Goal: Task Accomplishment & Management: Complete application form

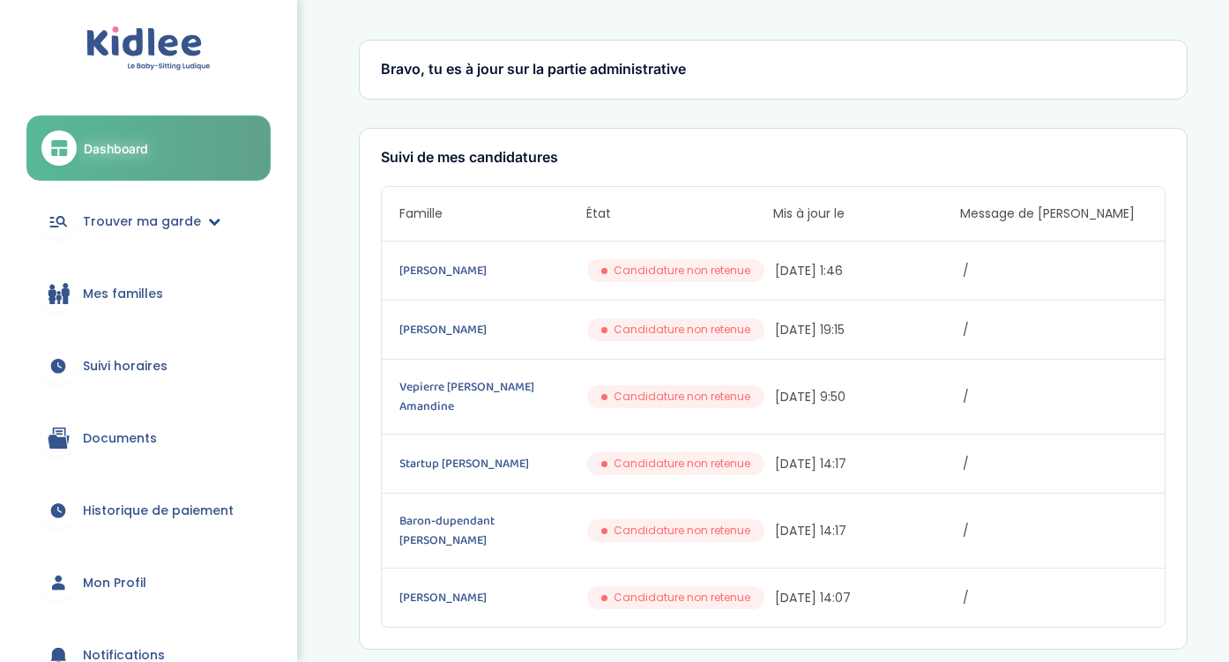
click at [162, 222] on span "Trouver ma garde" at bounding box center [142, 221] width 118 height 19
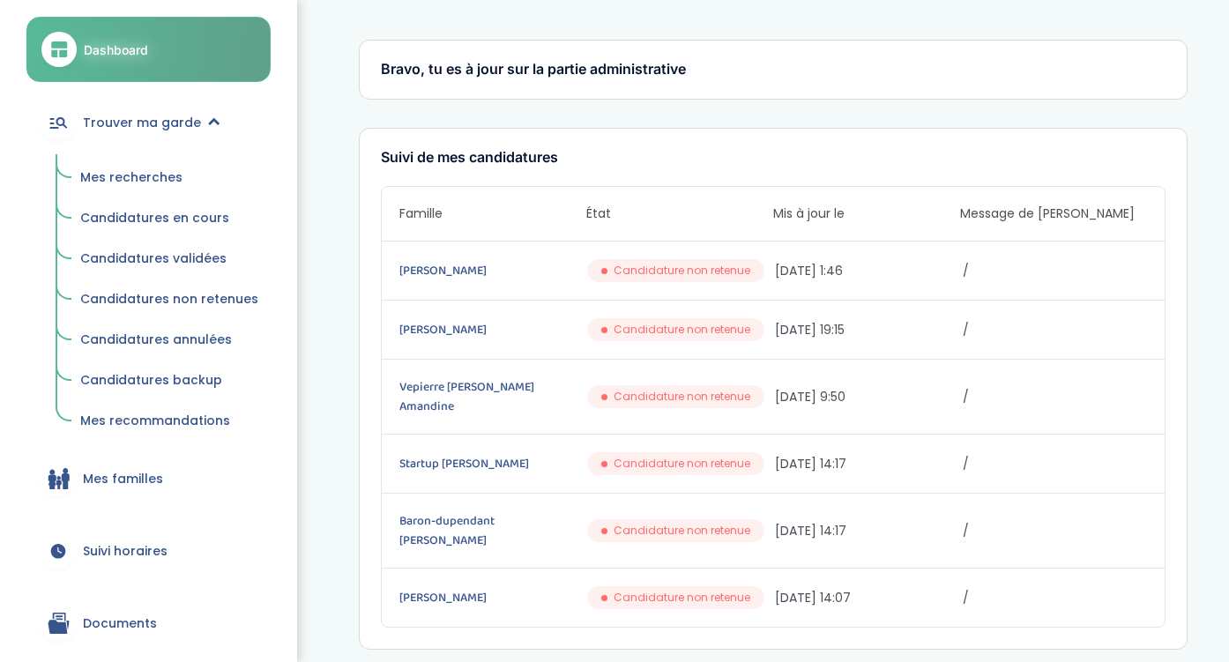
scroll to position [105, 0]
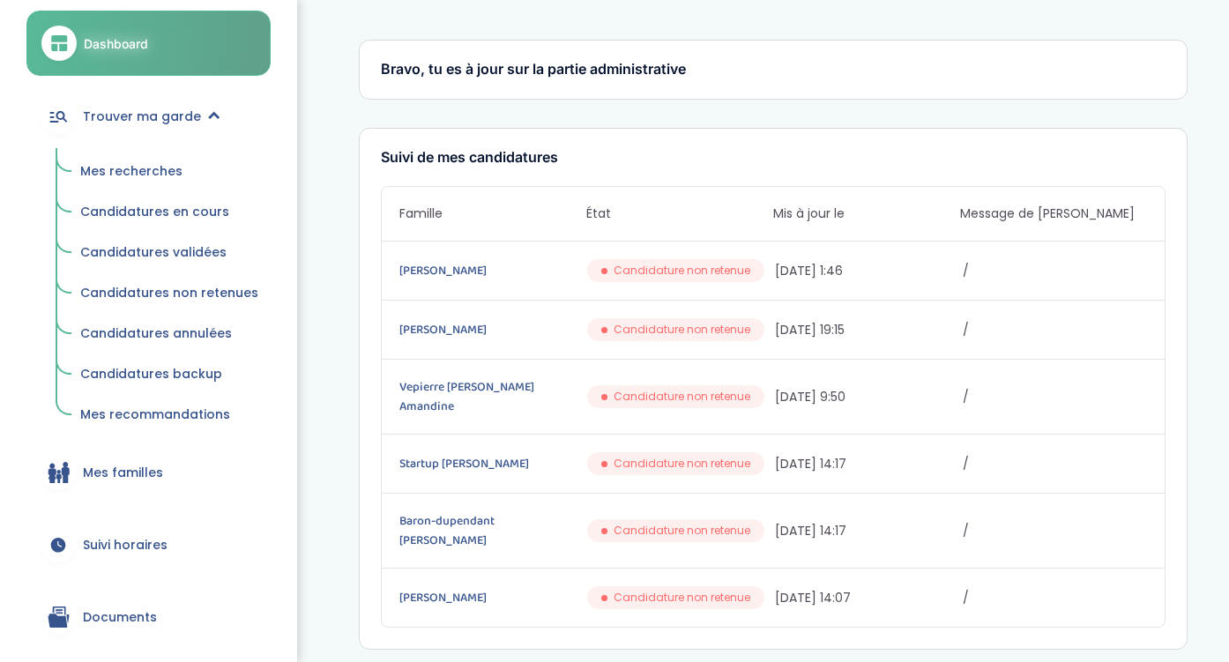
click at [172, 479] on link "Mes familles" at bounding box center [148, 472] width 244 height 63
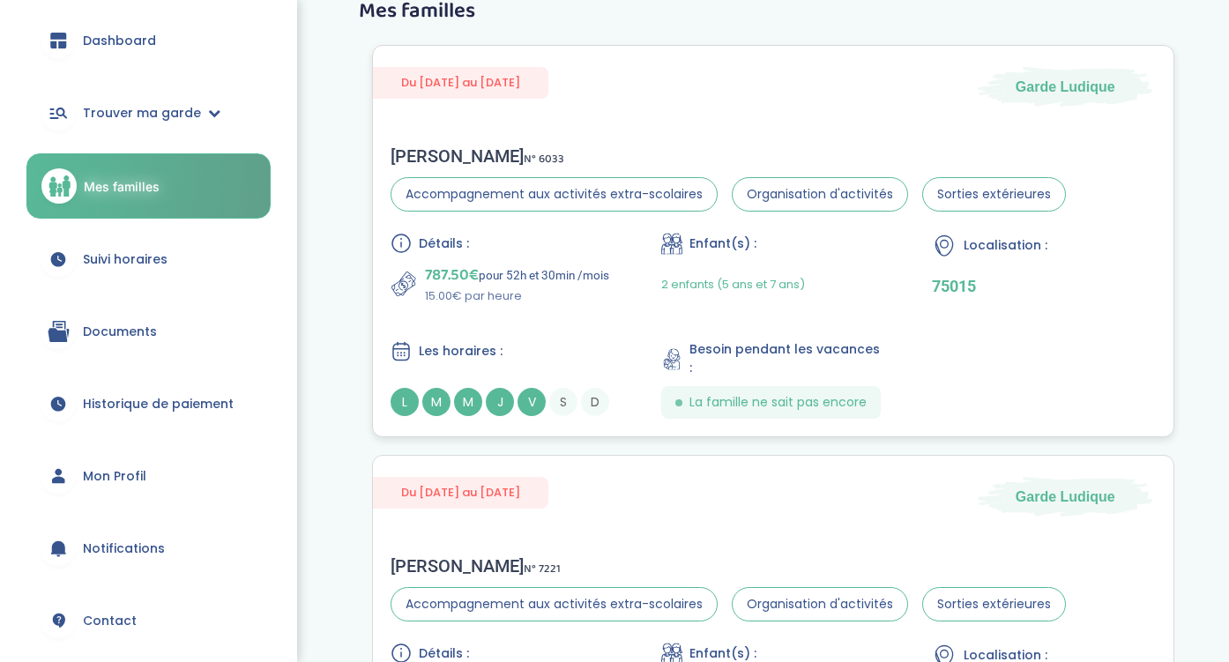
scroll to position [45, 0]
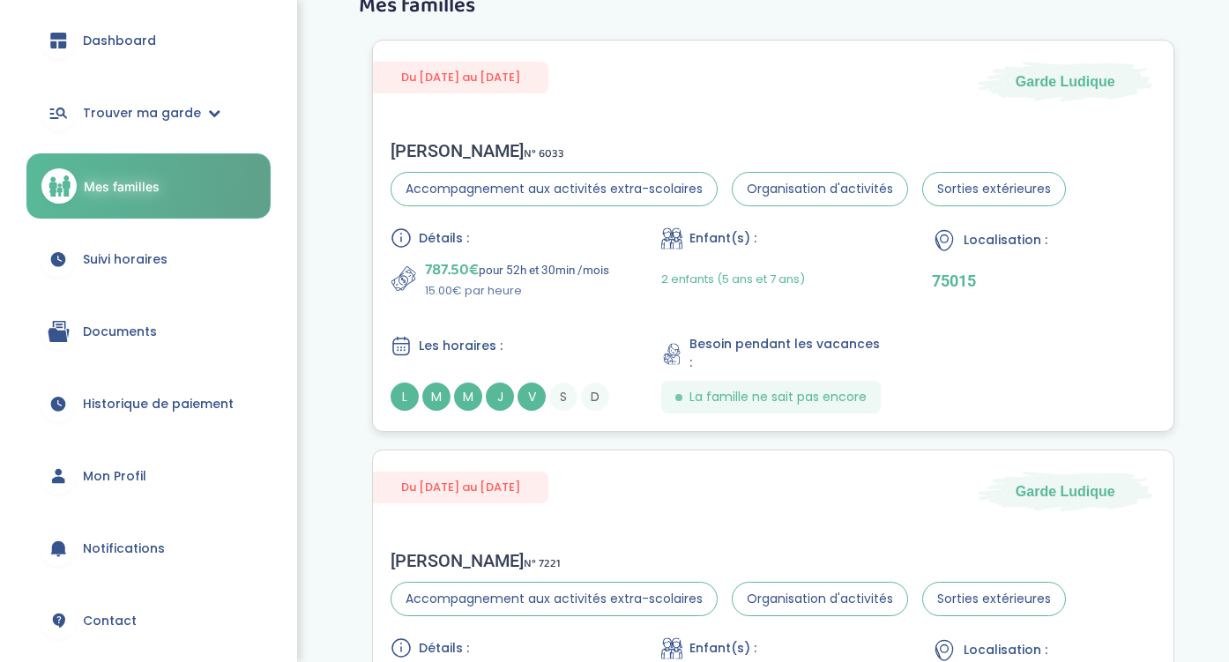
click at [563, 167] on div "Amélie D . N° 6033 Accompagnement aux activités extra-scolaires Organisation d'…" at bounding box center [728, 173] width 675 height 66
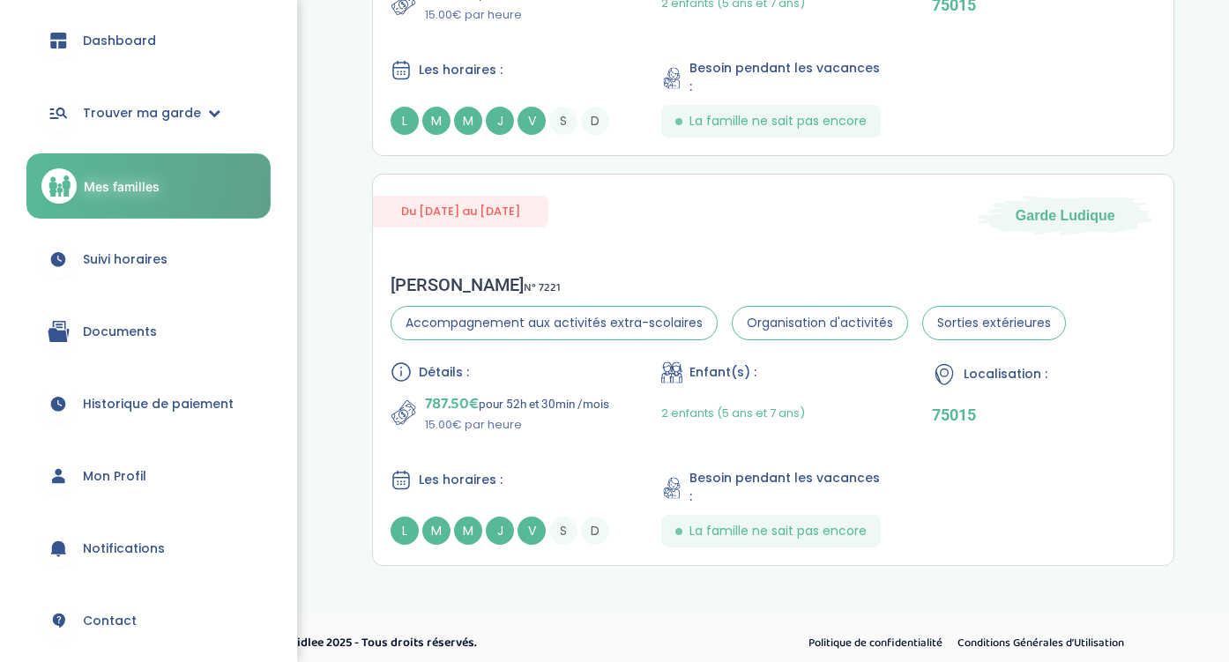
scroll to position [320, 0]
click at [154, 243] on link "Suivi horaires" at bounding box center [148, 258] width 244 height 63
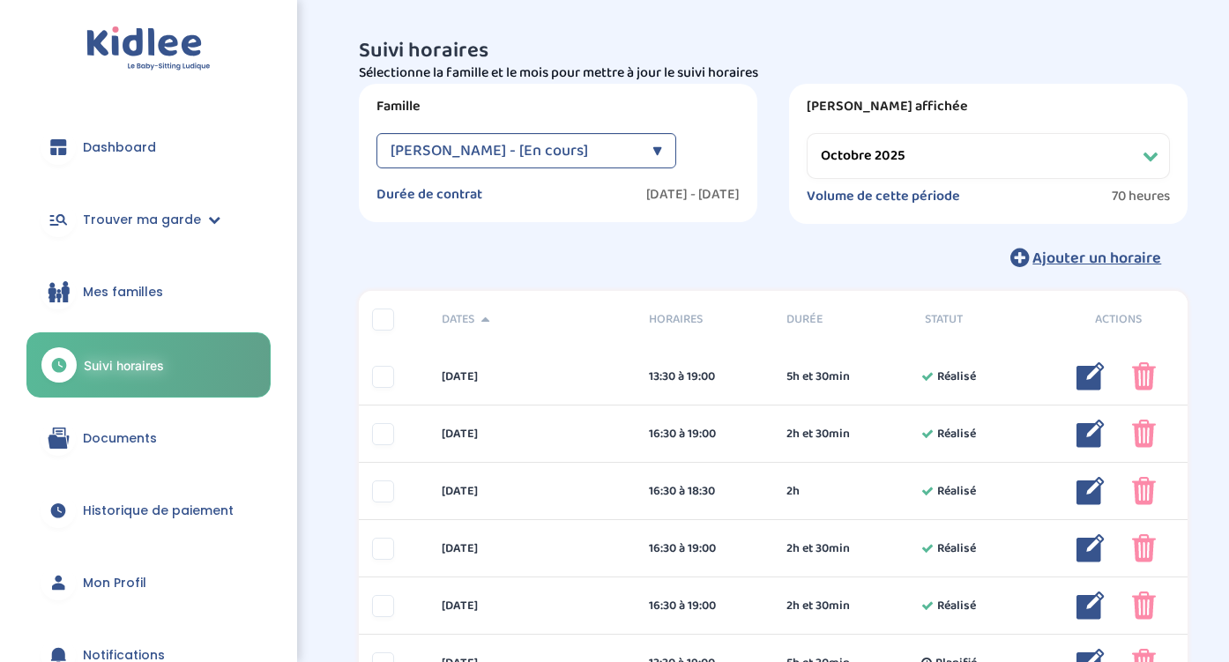
select select "octobre 2025"
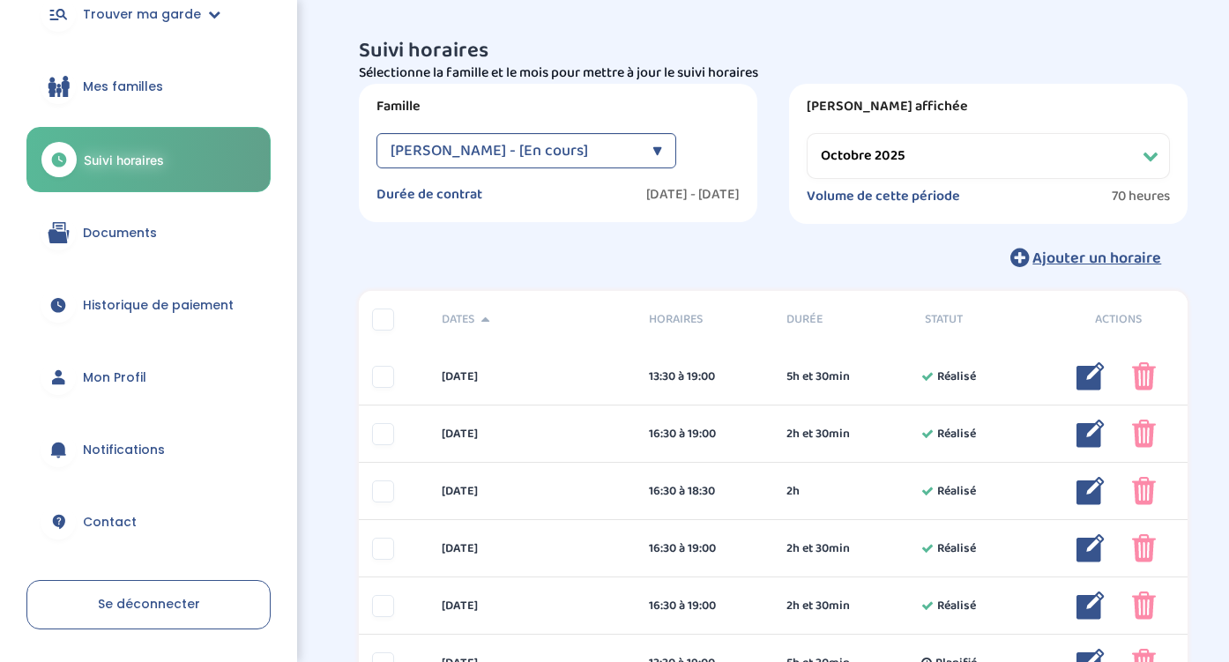
scroll to position [209, 0]
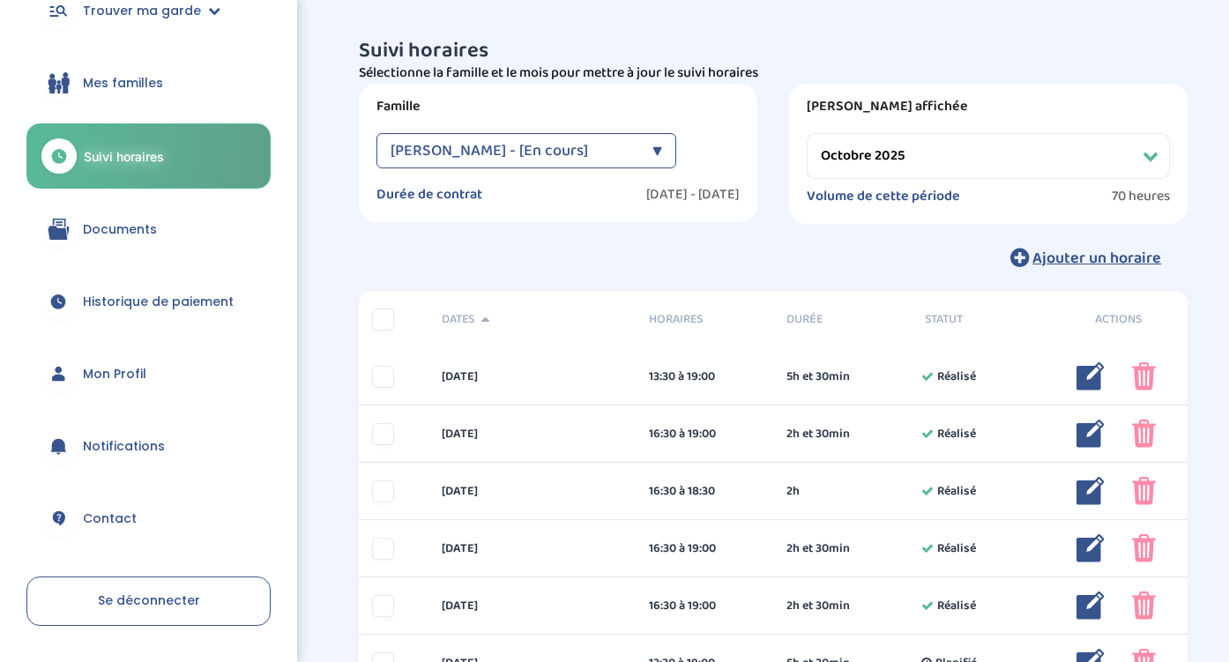
click at [166, 308] on span "Historique de paiement" at bounding box center [158, 302] width 151 height 19
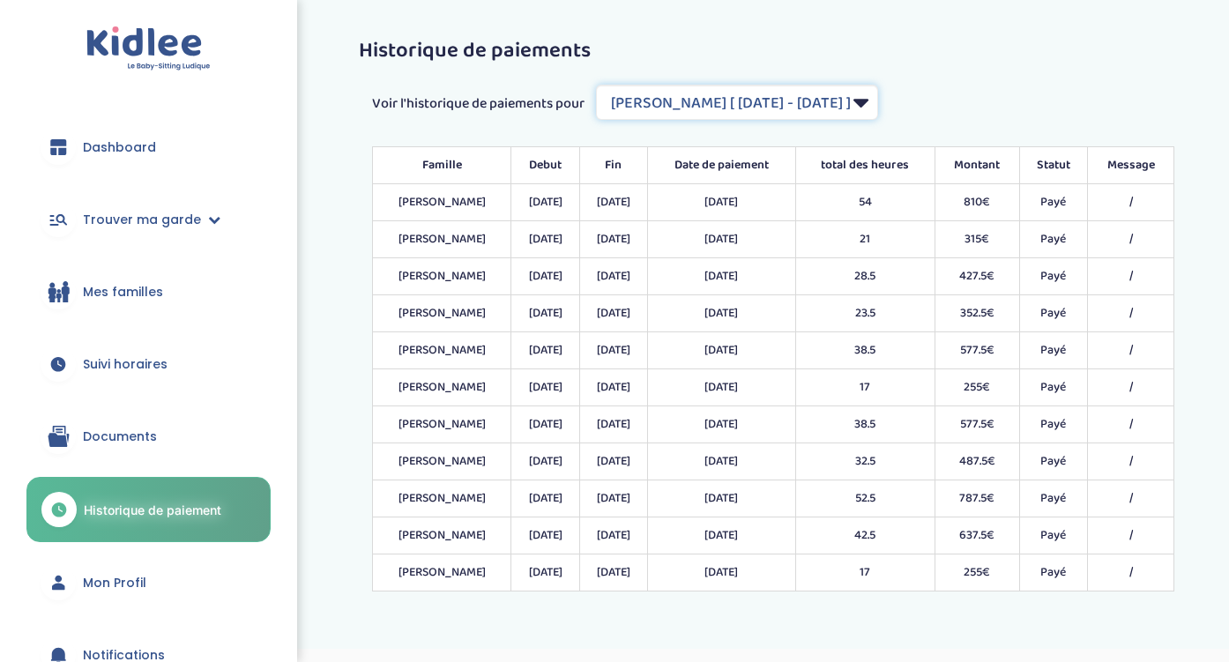
select select "2035"
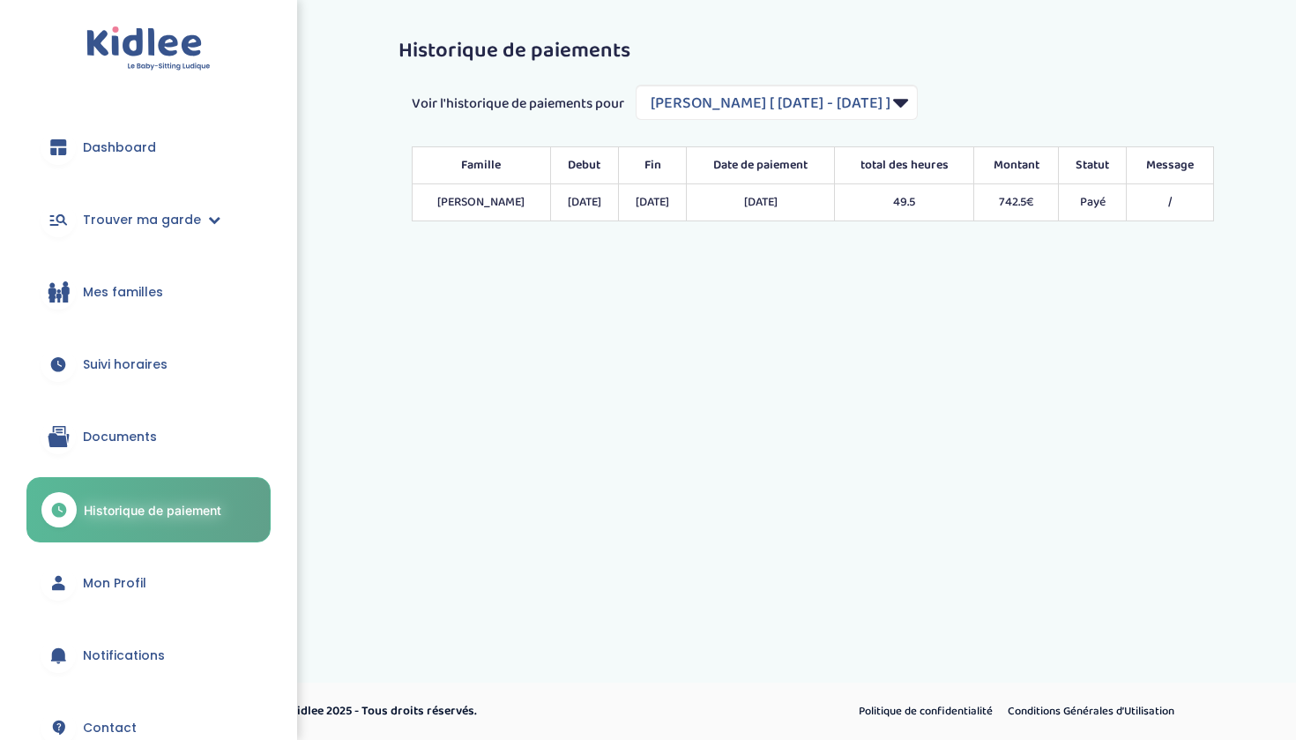
click at [110, 287] on span "Mes familles" at bounding box center [123, 292] width 80 height 19
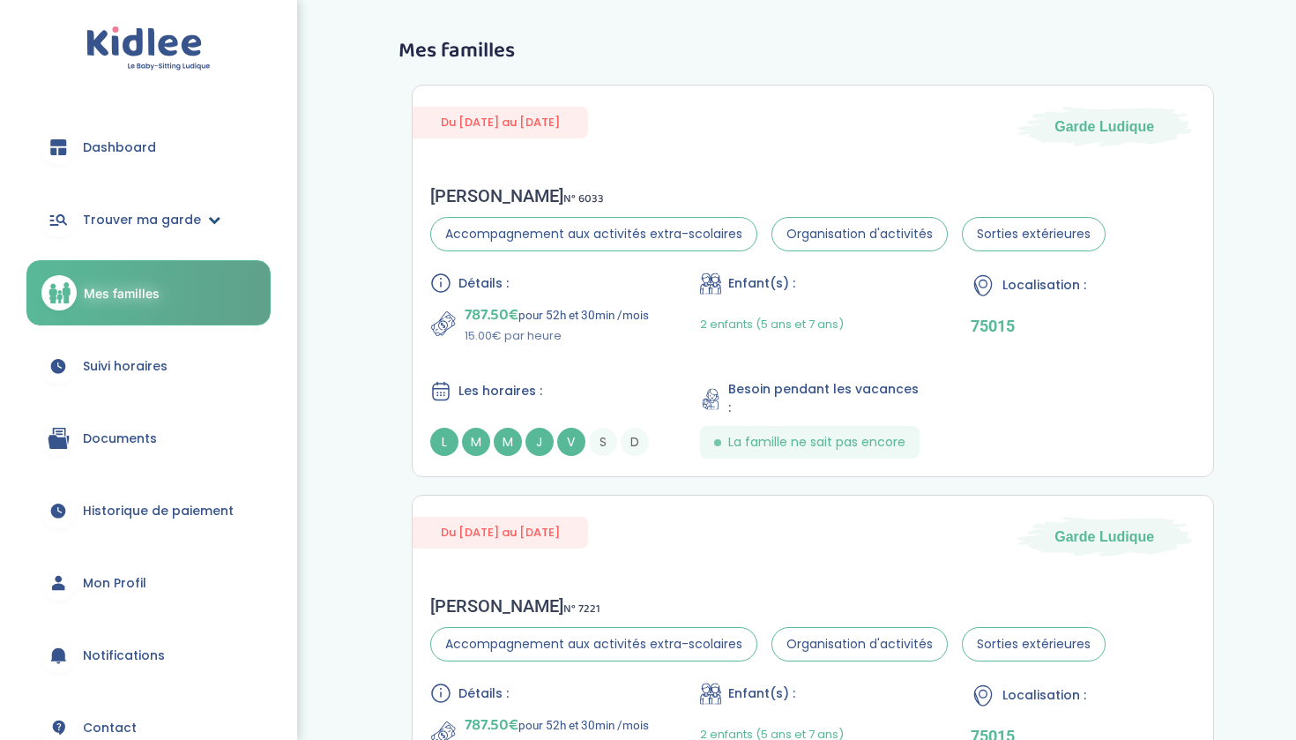
click at [189, 218] on span "Trouver ma garde" at bounding box center [142, 220] width 118 height 19
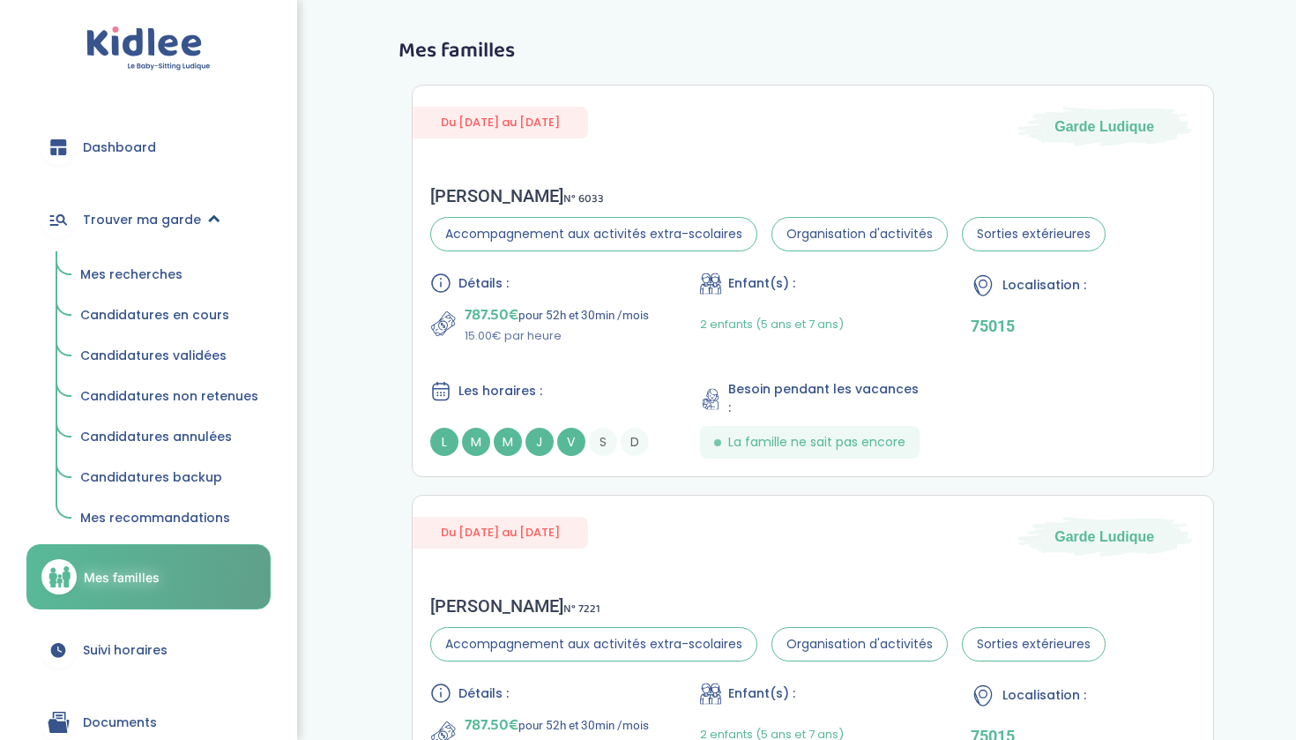
click at [121, 221] on span "Trouver ma garde" at bounding box center [142, 220] width 118 height 19
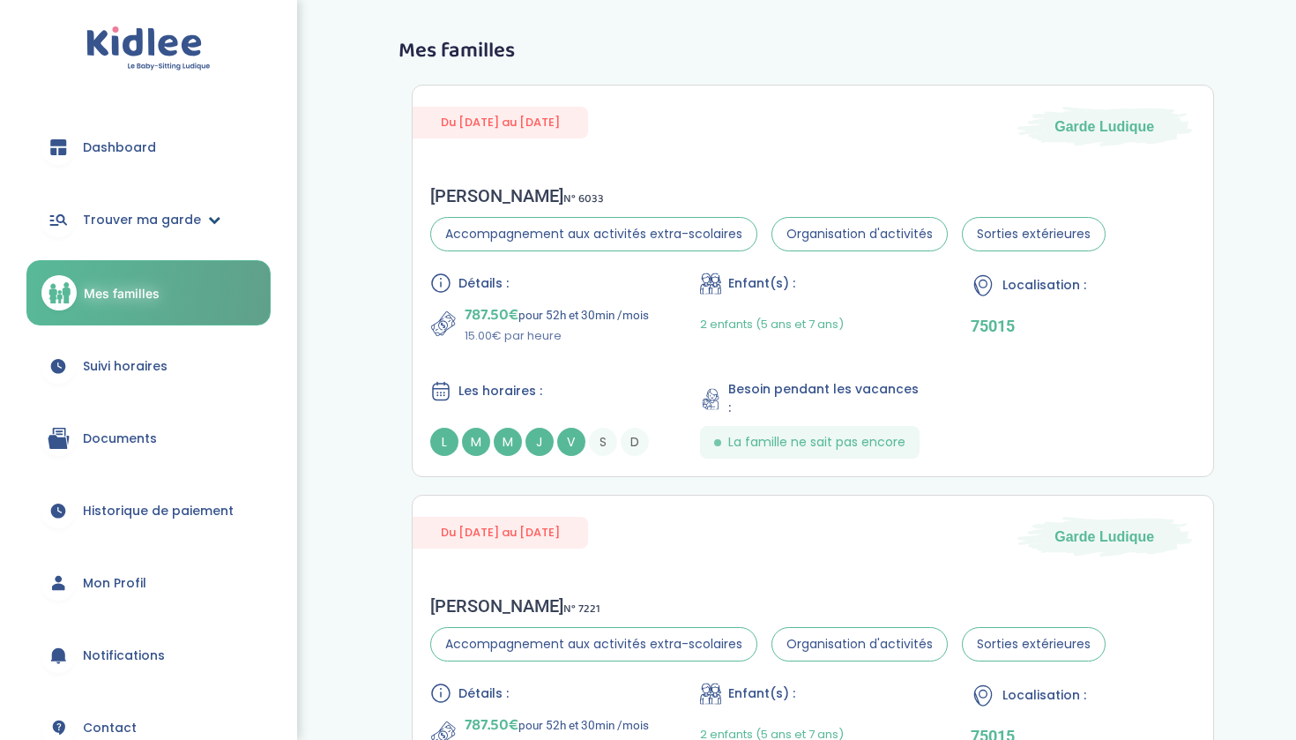
click at [121, 221] on span "Trouver ma garde" at bounding box center [142, 220] width 118 height 19
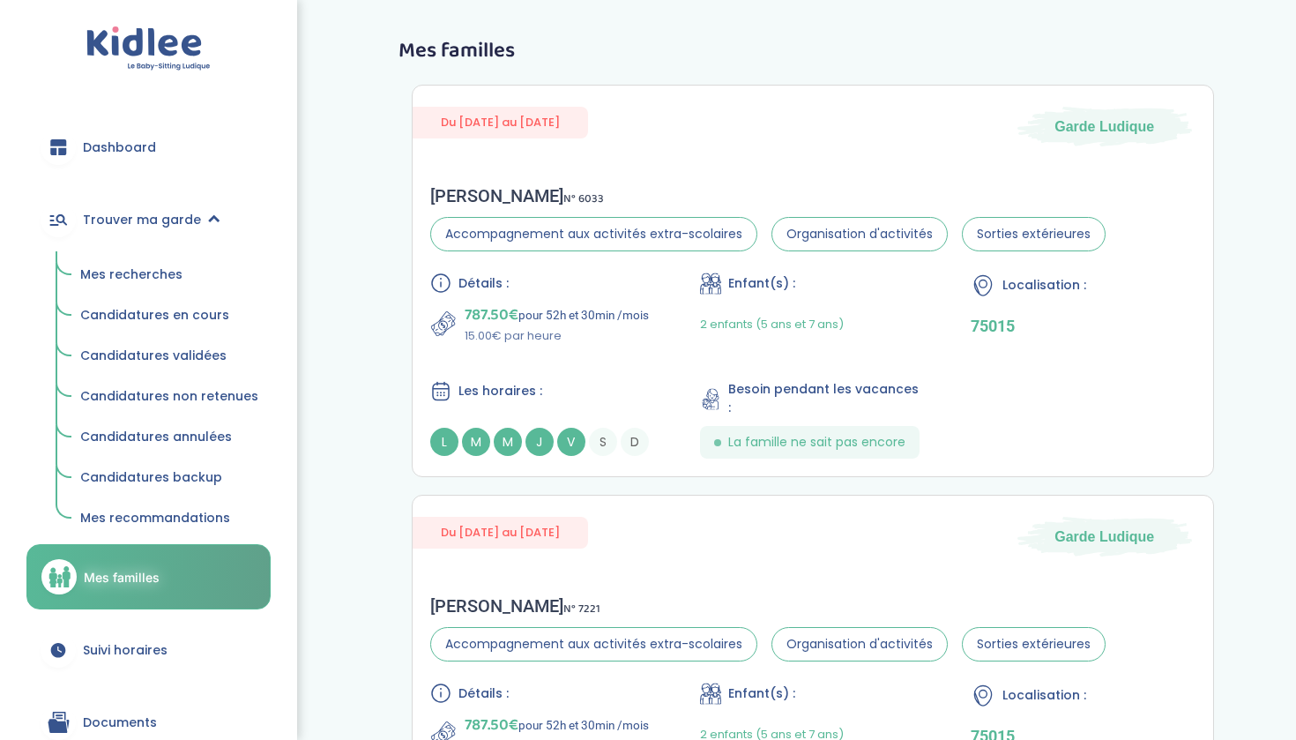
click at [135, 268] on span "Mes recherches" at bounding box center [131, 274] width 102 height 18
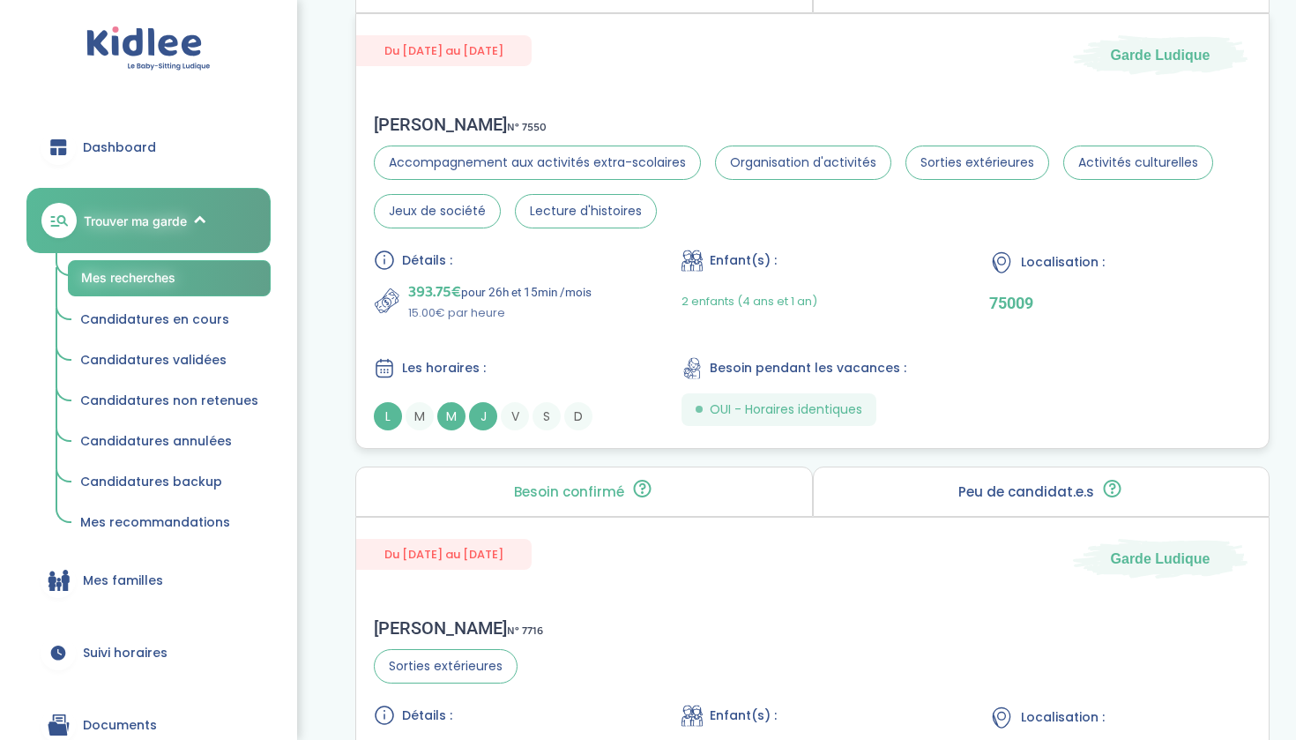
scroll to position [822, 0]
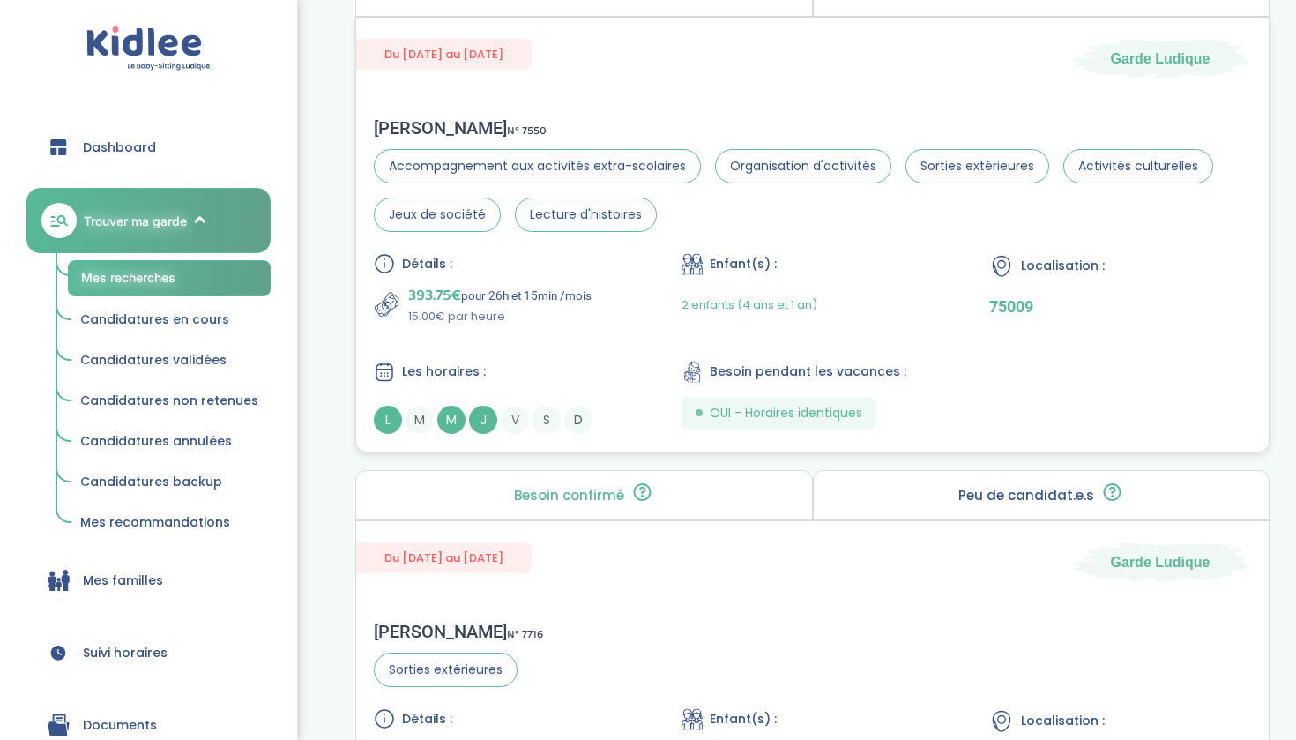
click at [569, 279] on div "Détails : 393.75€ pour 26h et 15min /mois 15.00€ par heure" at bounding box center [505, 289] width 262 height 72
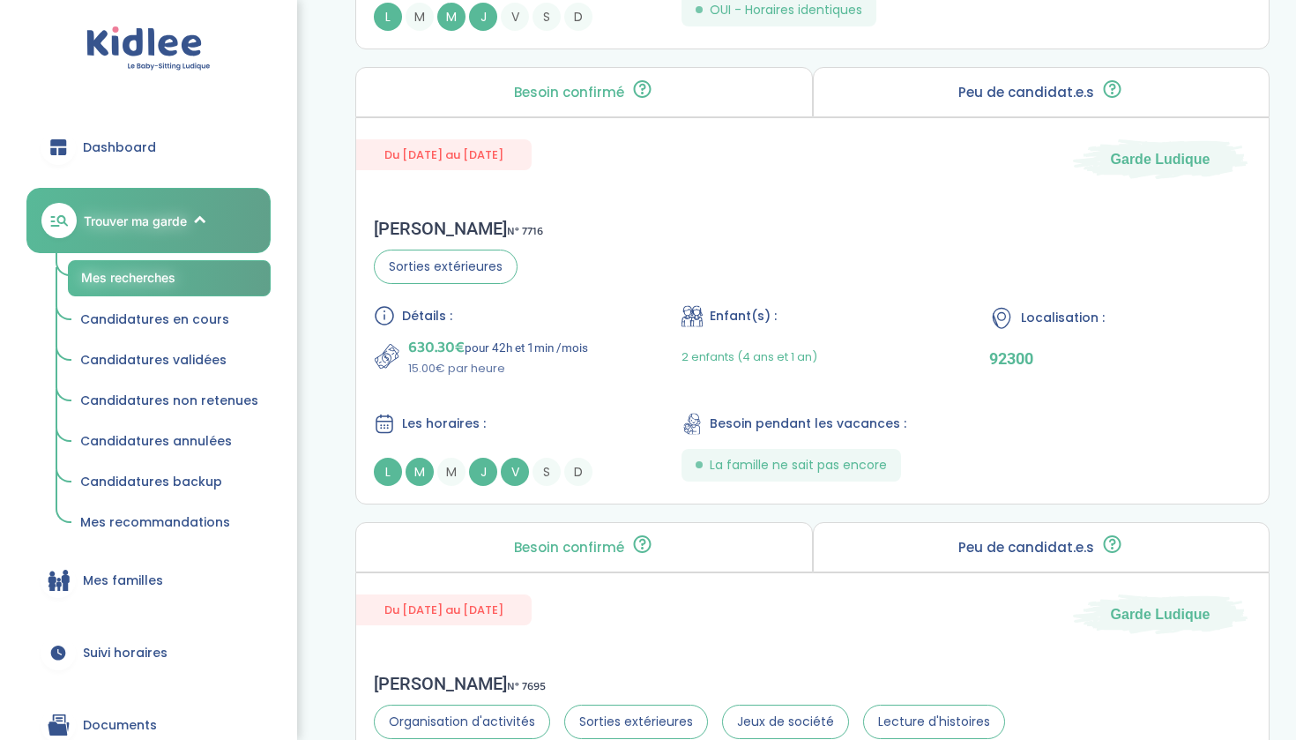
scroll to position [1226, 0]
click at [628, 206] on div "Gwendoline B . N° 7716 Sorties extérieures Détails : 630.30€ pour 42h et 1min /…" at bounding box center [812, 350] width 913 height 303
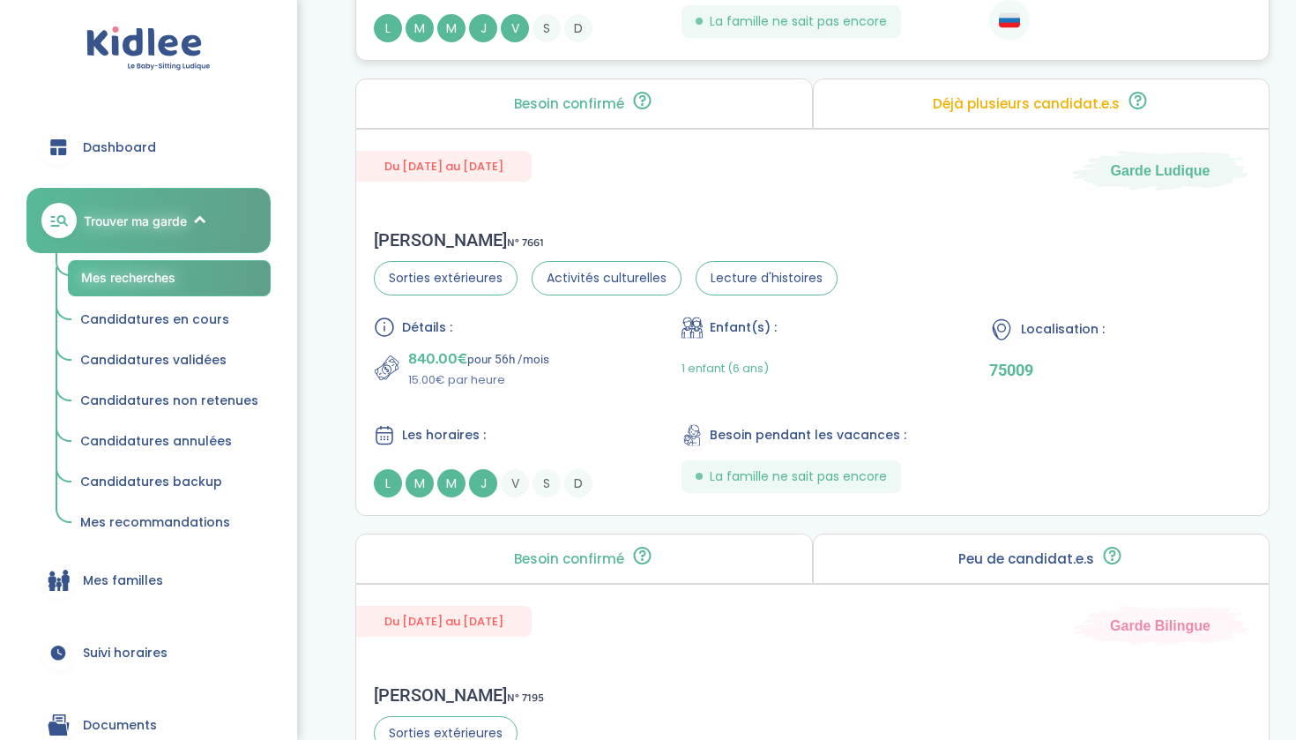
scroll to position [2582, 0]
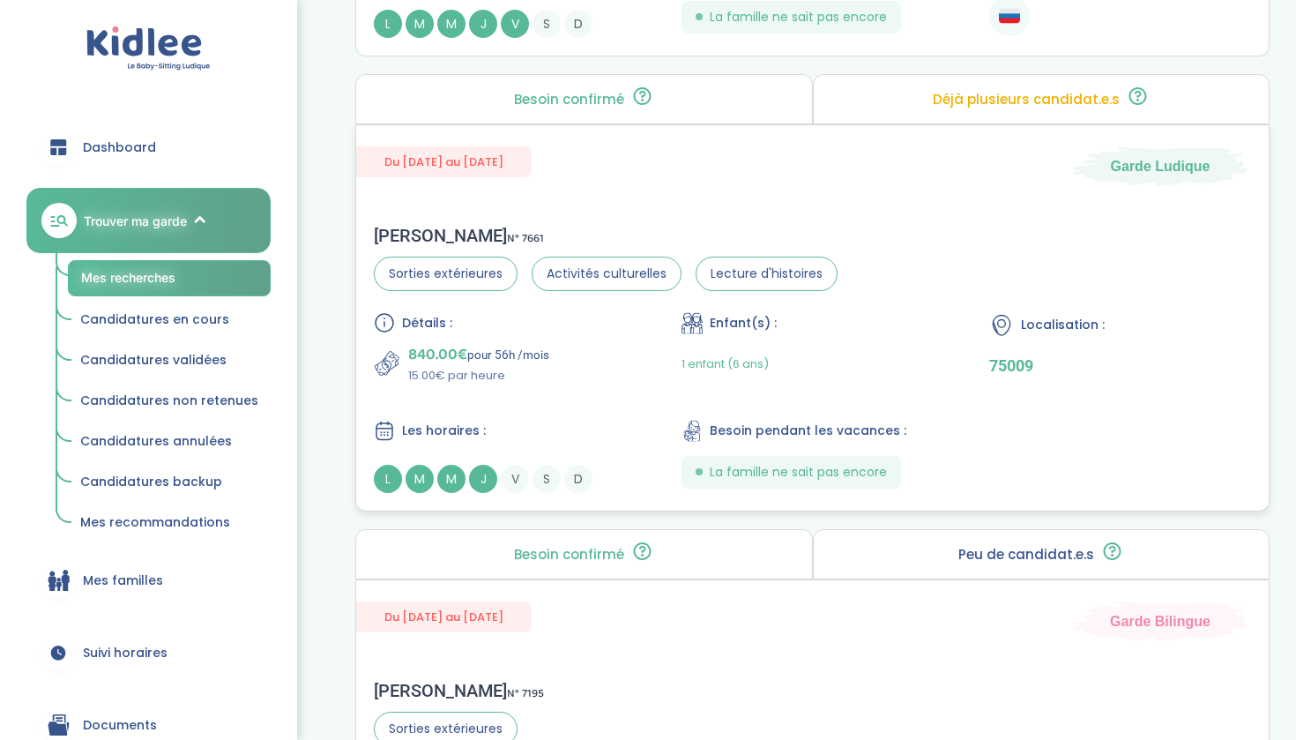
click at [626, 181] on div "Du 07-10-2025 au 21-11-2025 Garde Ludique" at bounding box center [812, 155] width 913 height 61
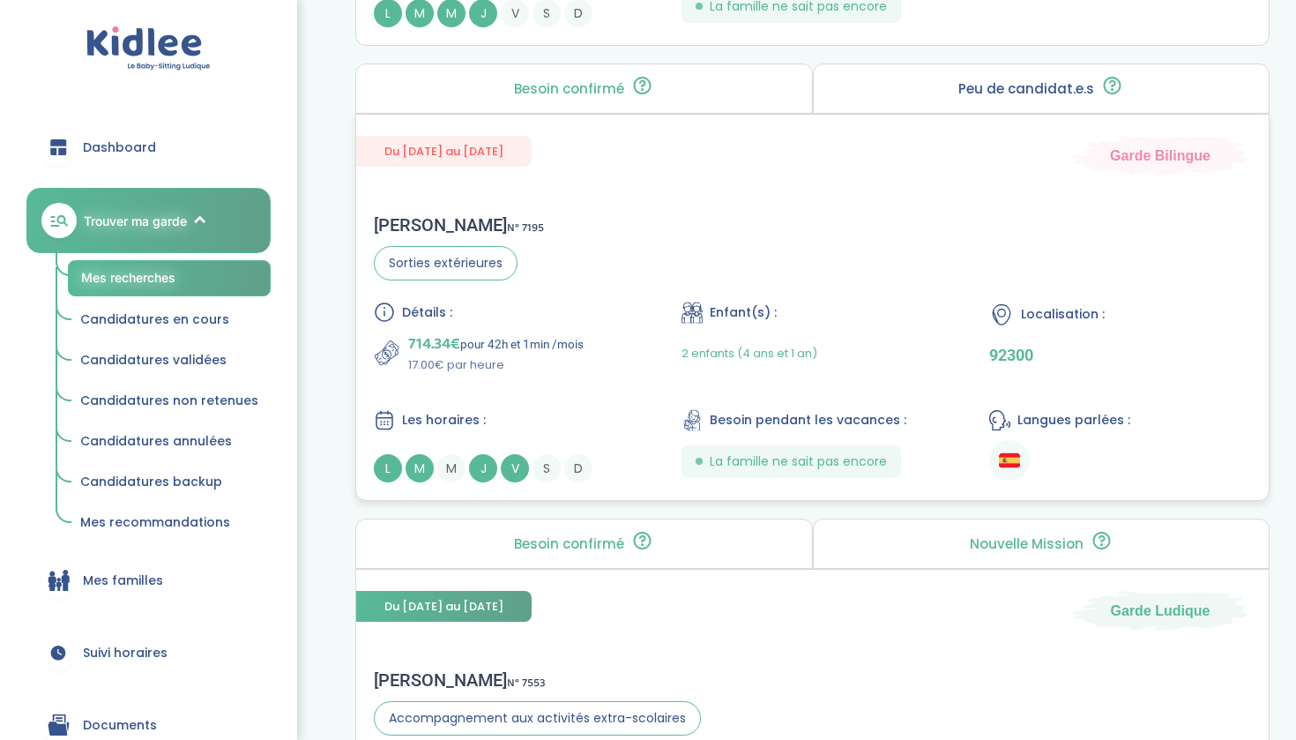
scroll to position [3146, 0]
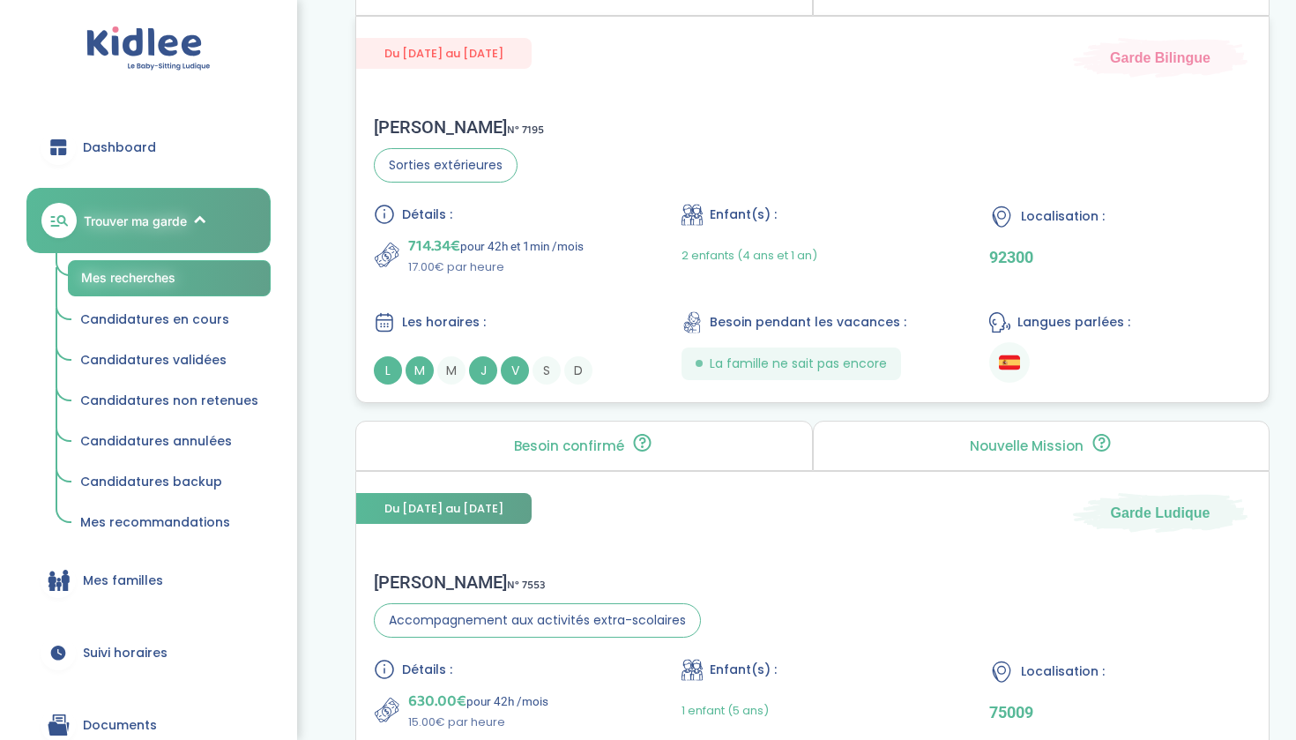
click at [566, 214] on div "Détails :" at bounding box center [505, 214] width 262 height 21
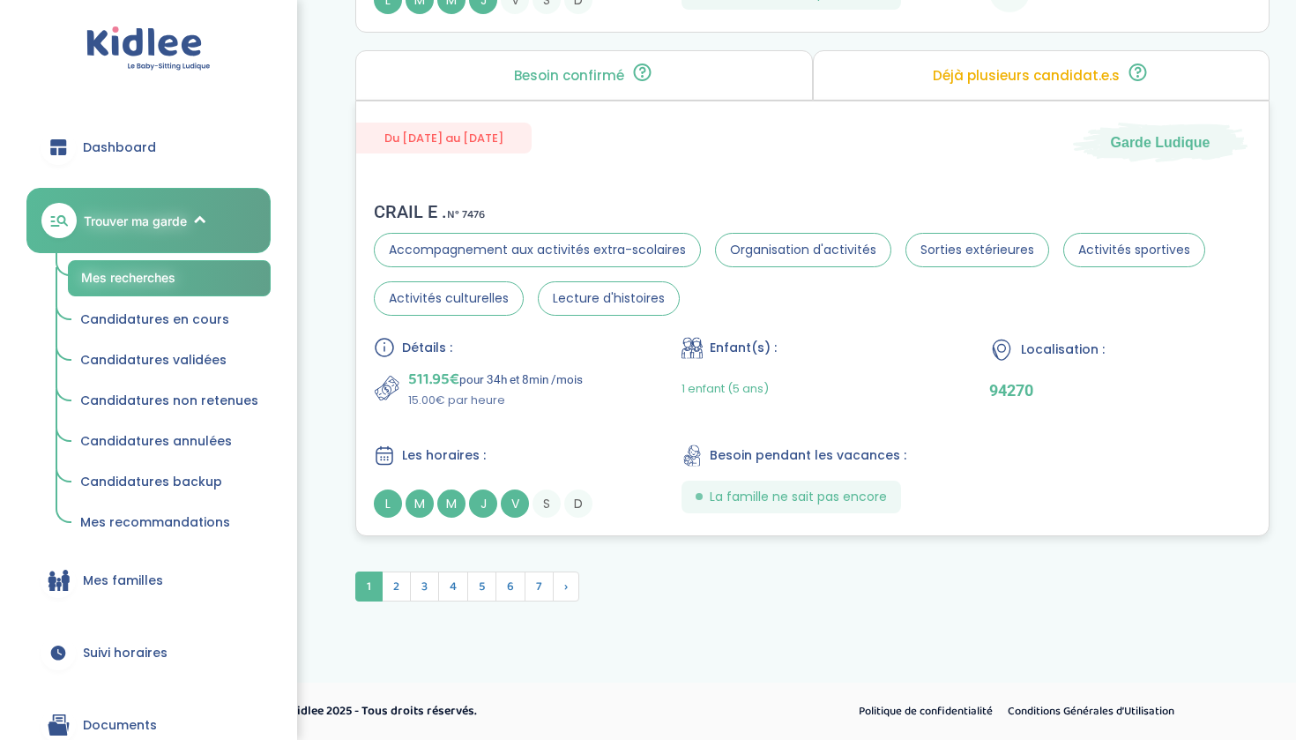
scroll to position [4881, 0]
click at [399, 592] on span "2" at bounding box center [396, 586] width 29 height 30
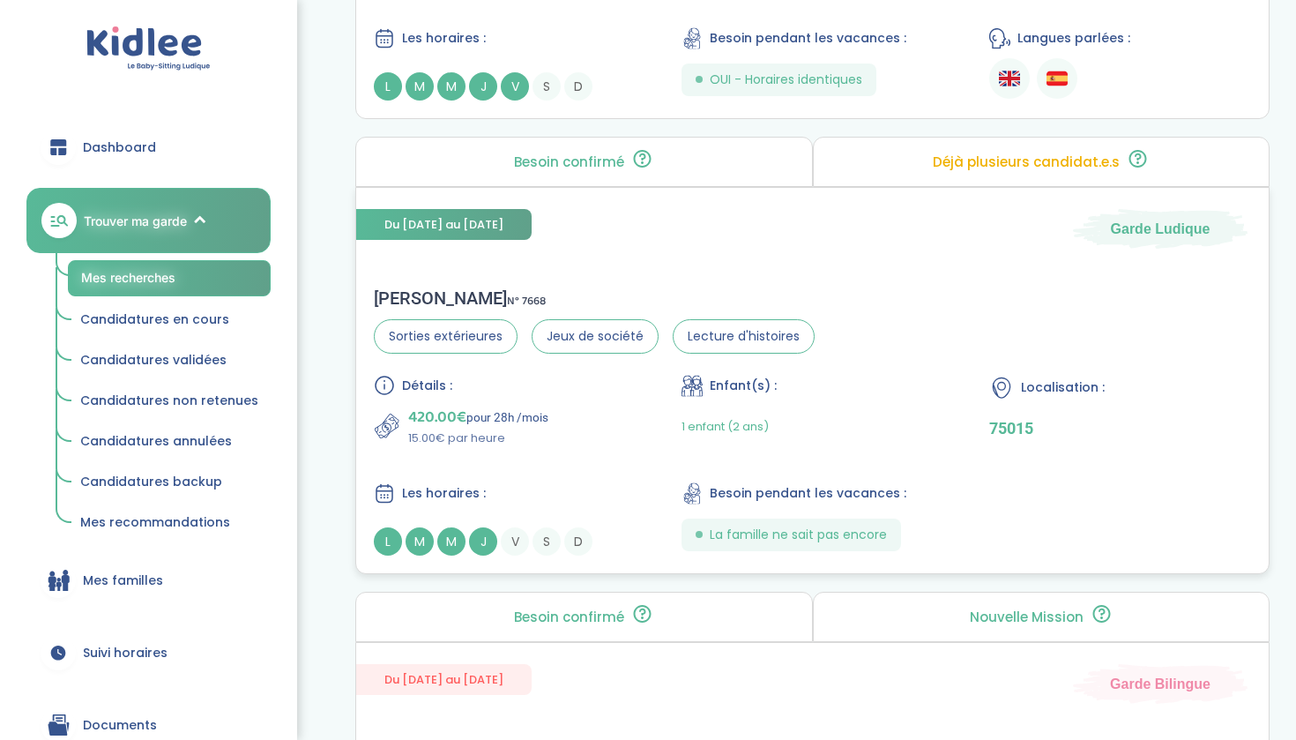
scroll to position [3878, 0]
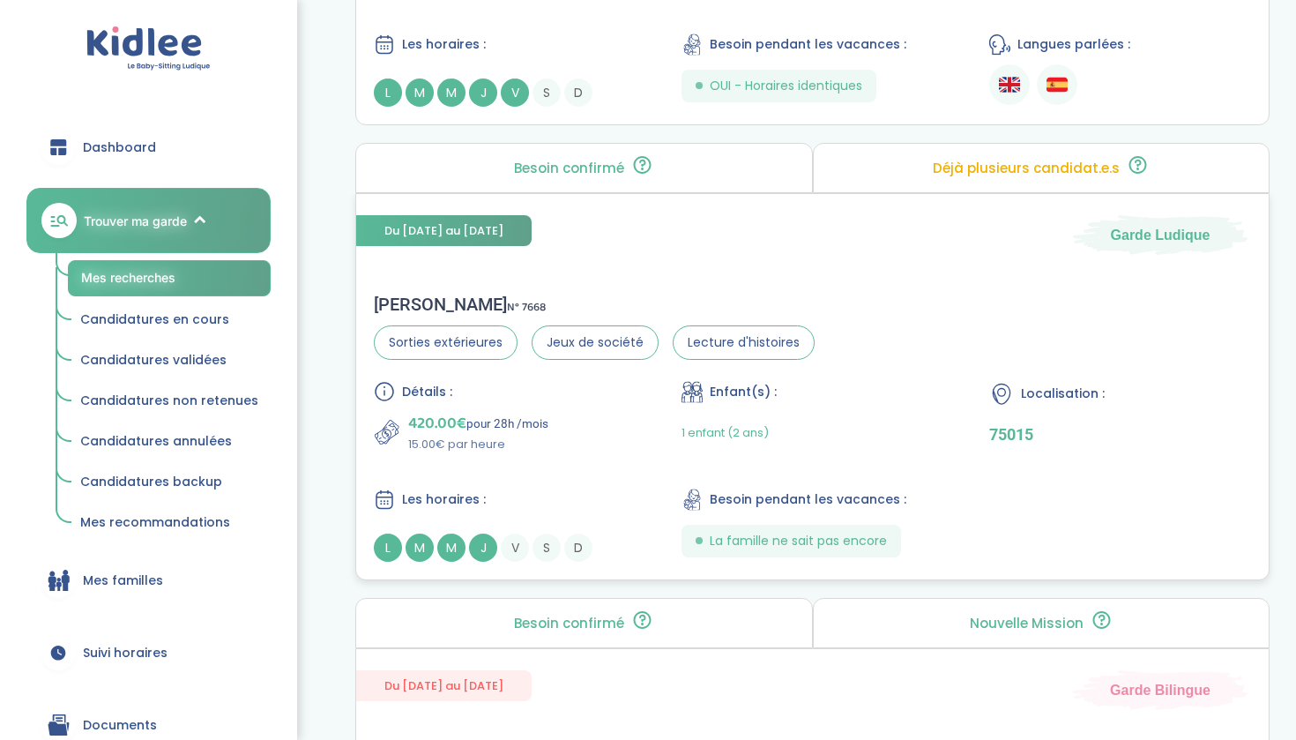
click at [526, 273] on div "Du 13-10-2025 au 03-07-2026 Garde Ludique Louise L . N° 7668 Sorties extérieure…" at bounding box center [812, 386] width 914 height 387
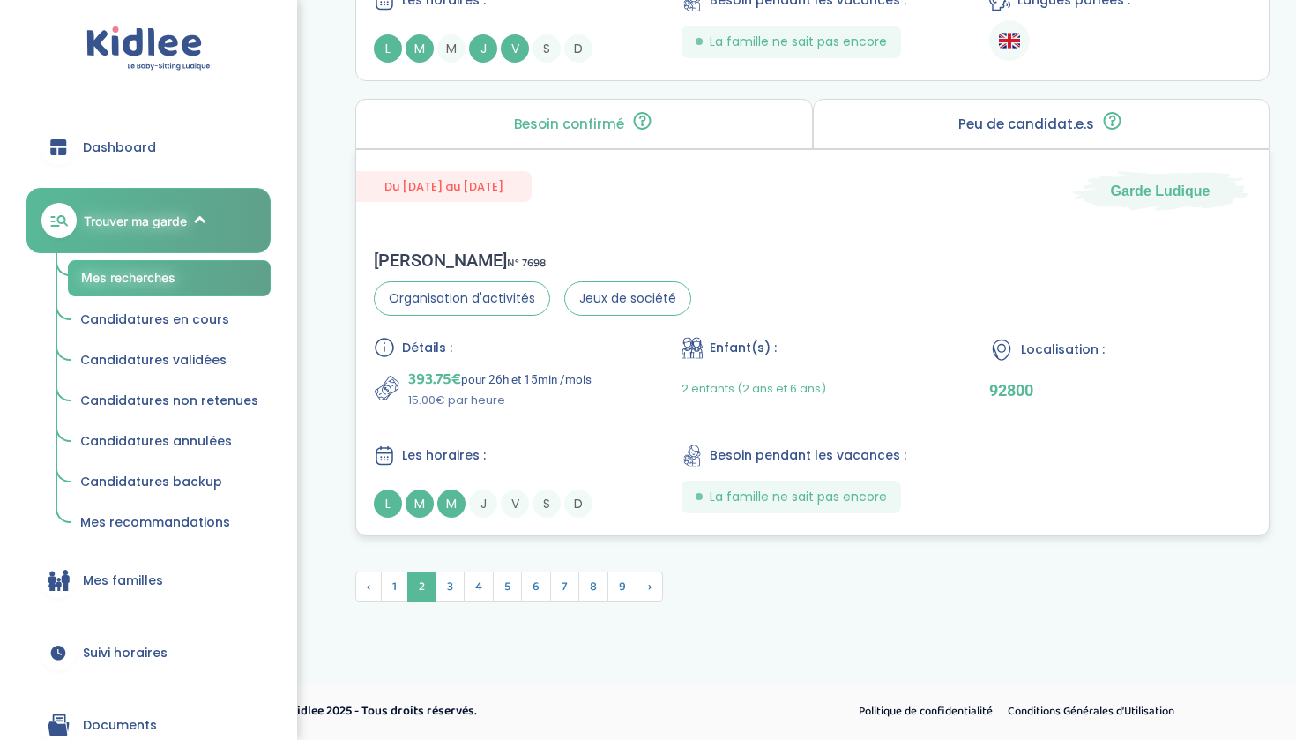
scroll to position [4832, 0]
click at [440, 595] on span "3" at bounding box center [450, 586] width 29 height 30
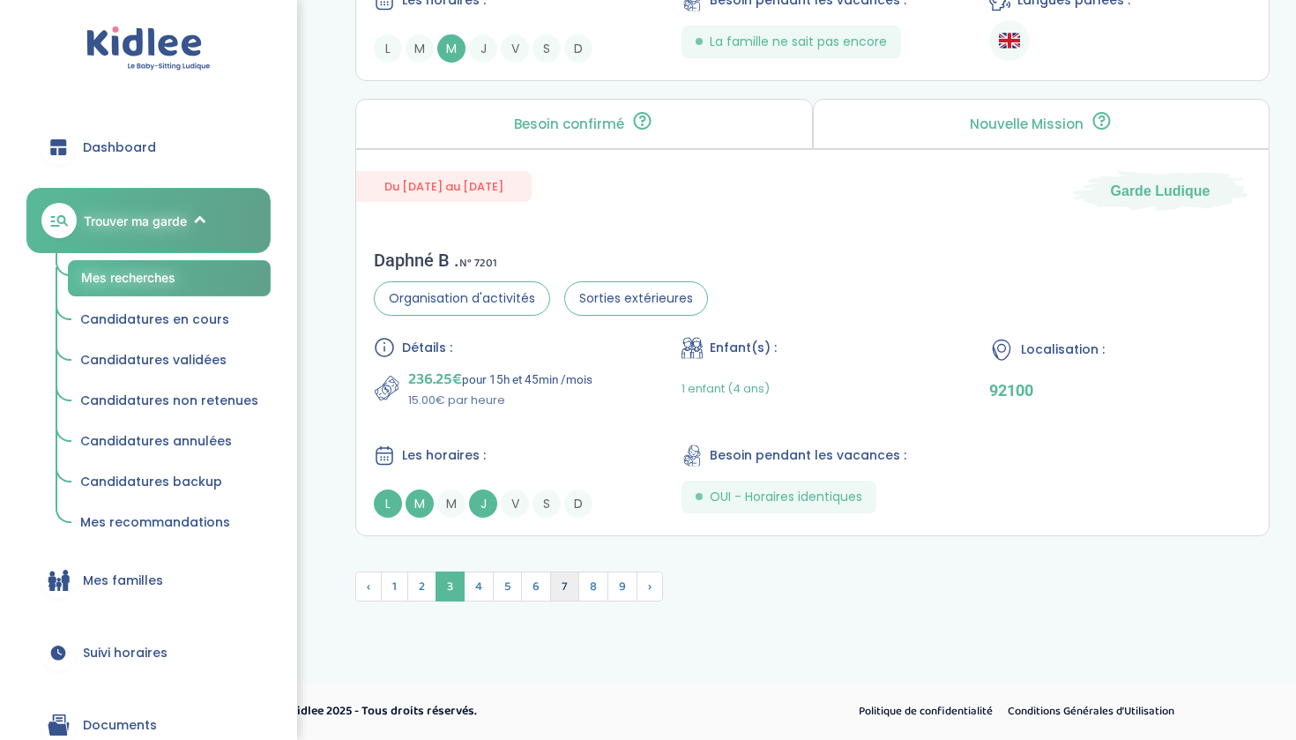
scroll to position [4739, 0]
click at [473, 585] on span "4" at bounding box center [479, 586] width 30 height 30
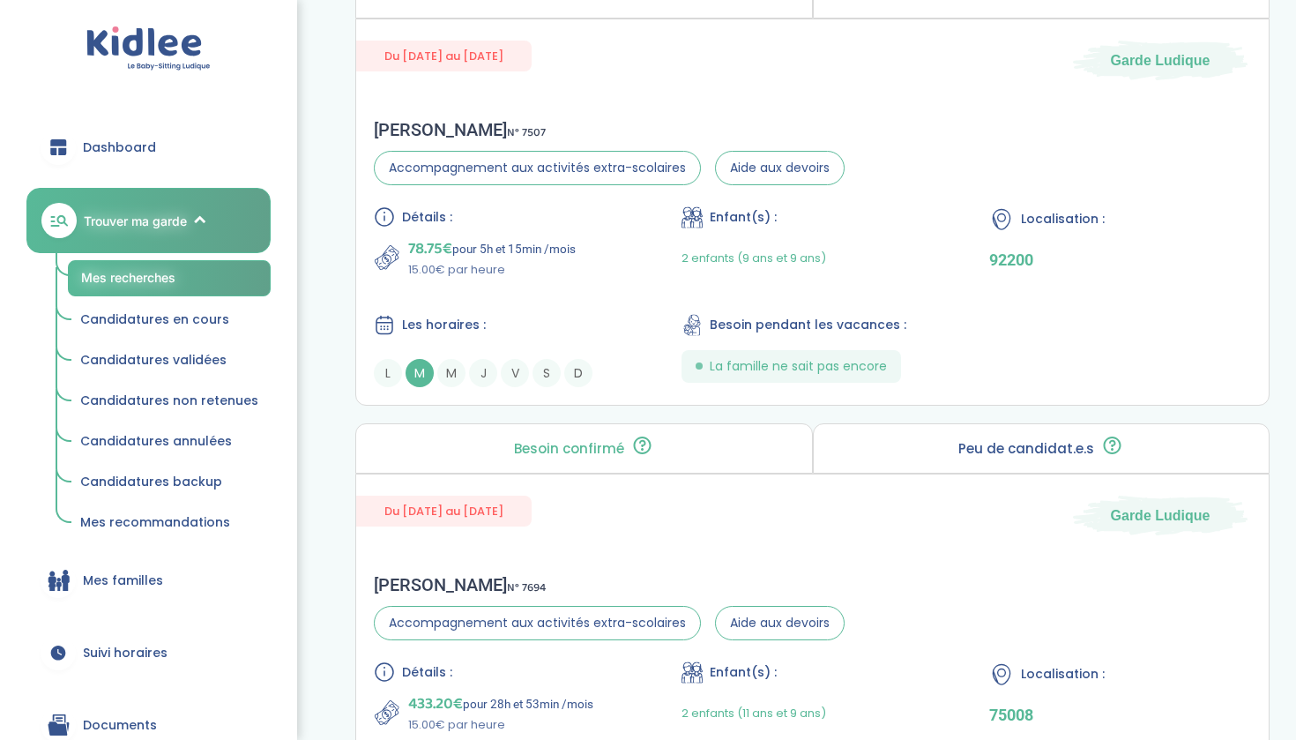
scroll to position [2736, 0]
click at [540, 276] on p "15.00€ par heure" at bounding box center [492, 271] width 168 height 18
click at [389, 124] on div "Benjamin D . N° 7507" at bounding box center [609, 130] width 471 height 21
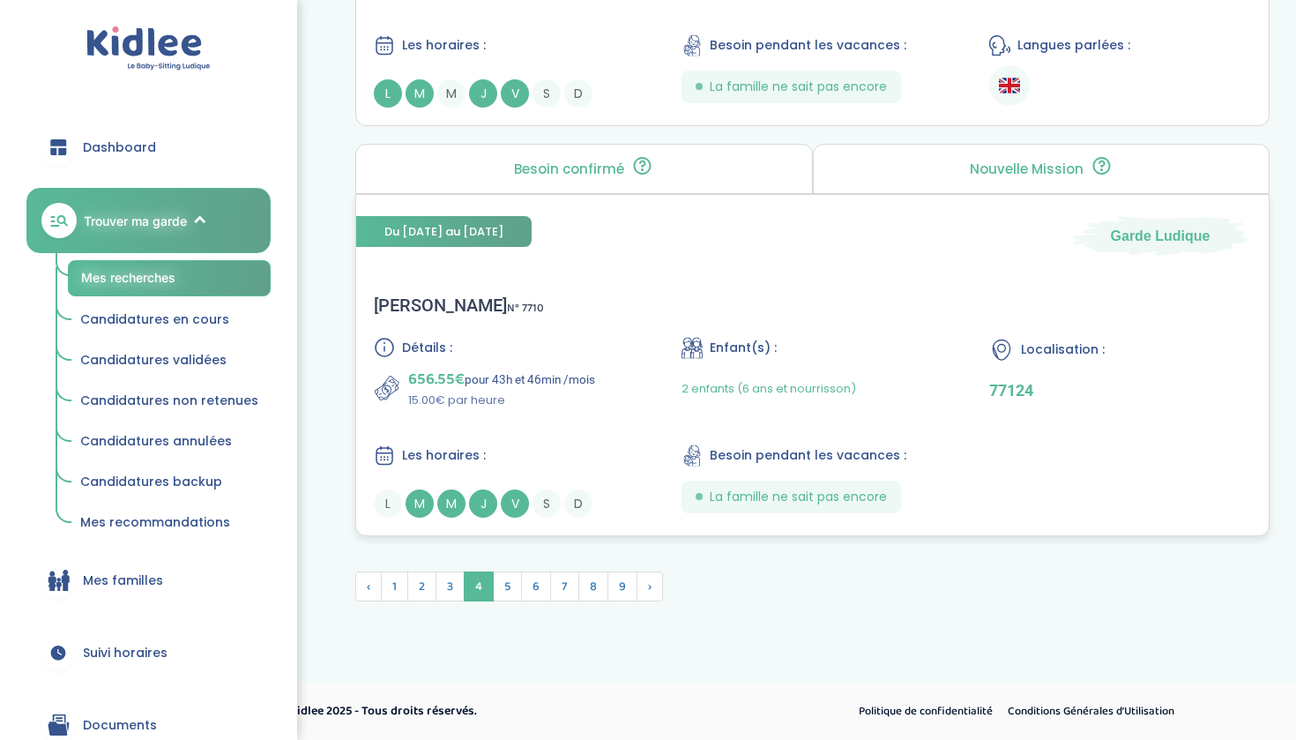
scroll to position [4791, 0]
click at [512, 586] on span "5" at bounding box center [507, 586] width 29 height 30
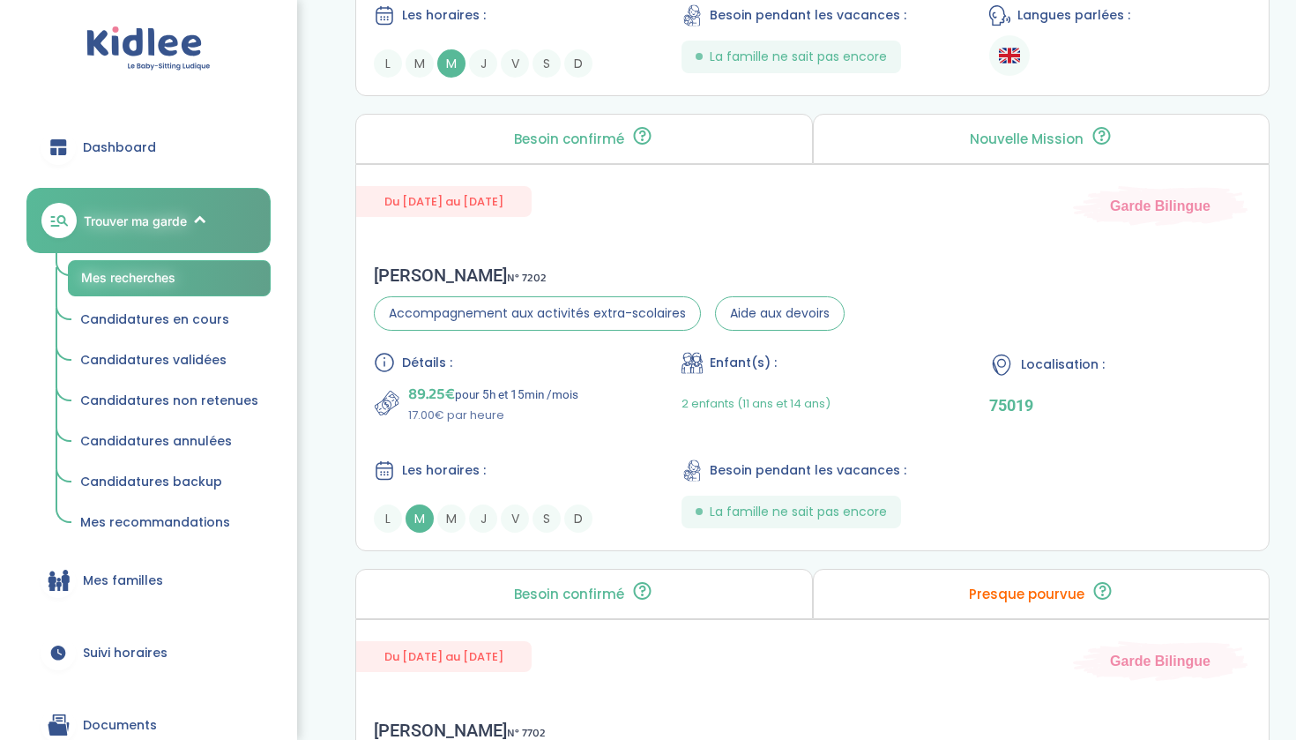
scroll to position [3955, 0]
click at [552, 253] on div "Maud C . N° 7202 Accompagnement aux activités extra-scolaires Aide aux devoirs …" at bounding box center [812, 399] width 913 height 303
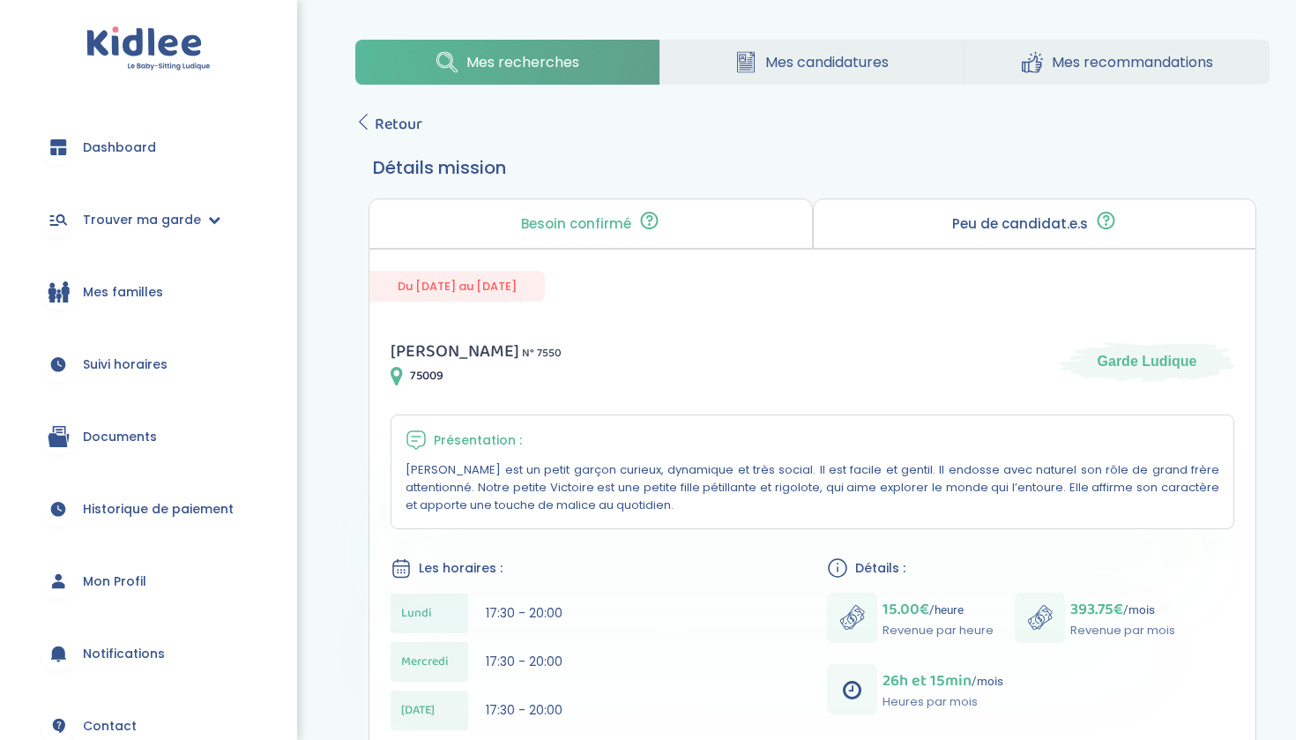
scroll to position [206, 0]
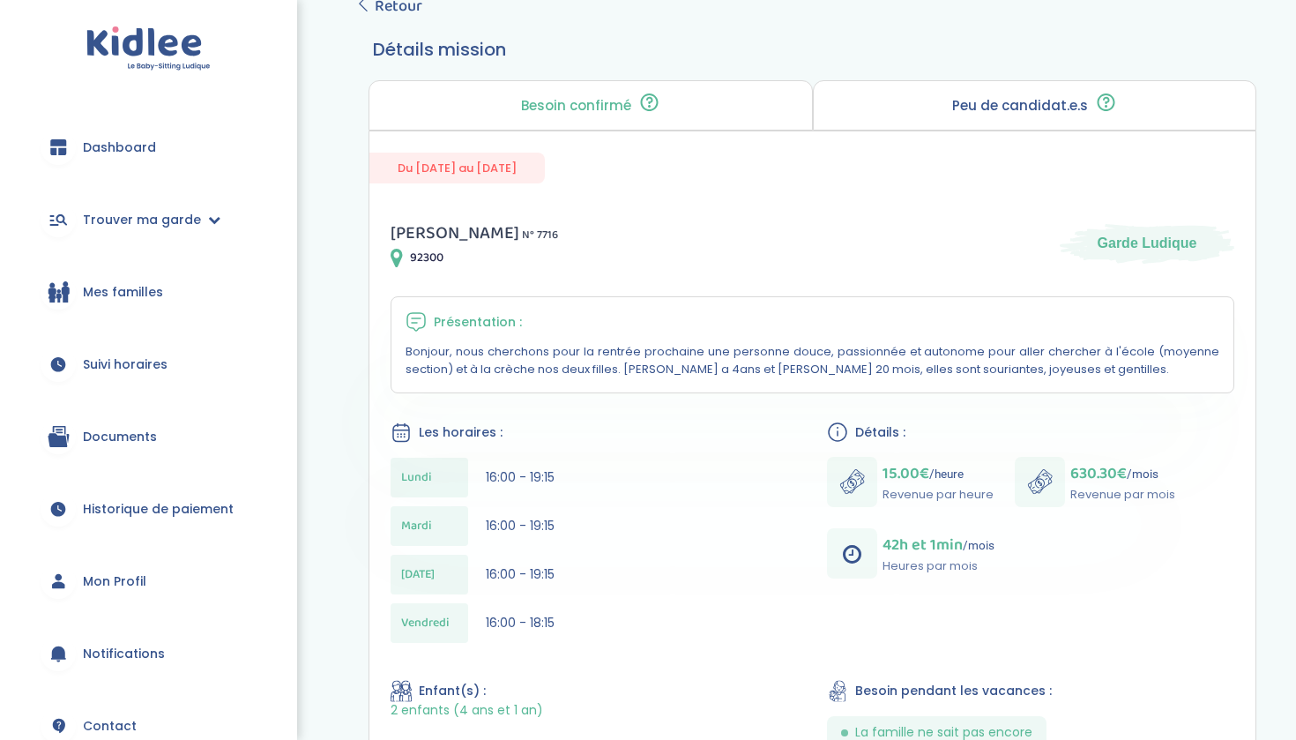
scroll to position [115, 0]
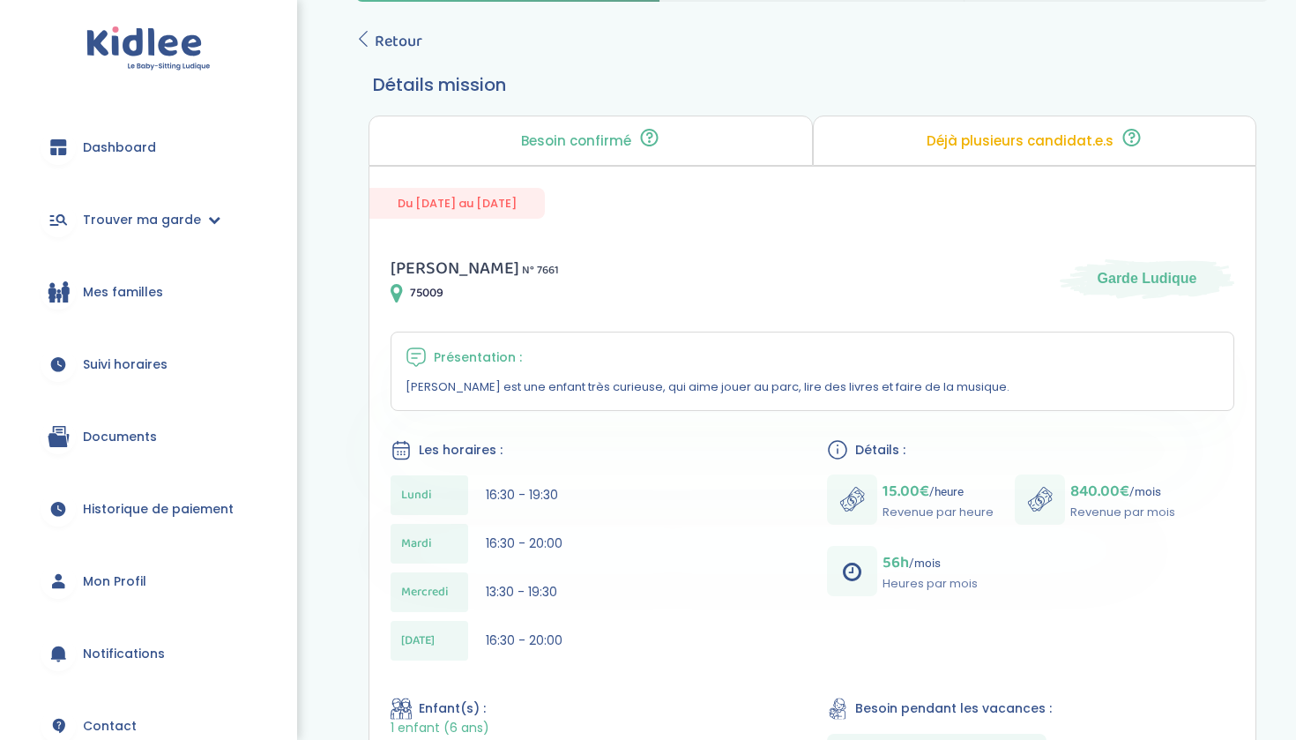
scroll to position [146, 0]
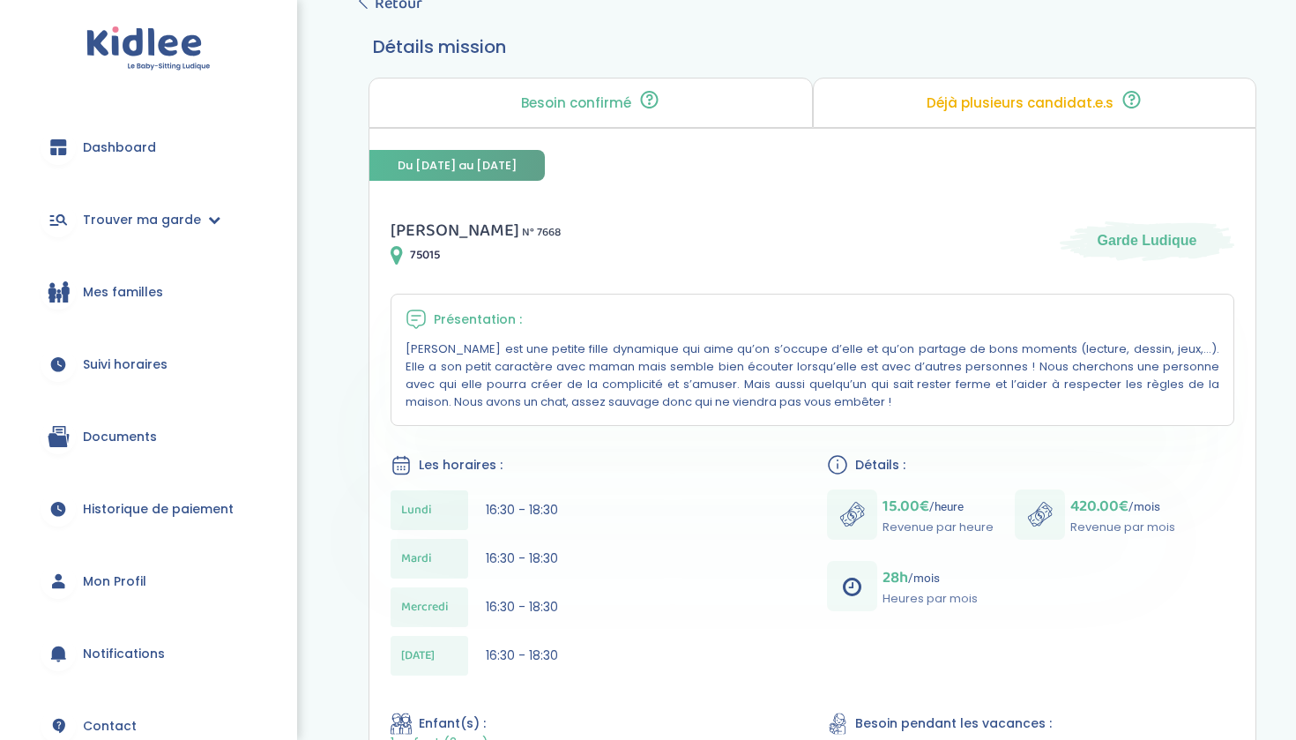
scroll to position [122, 0]
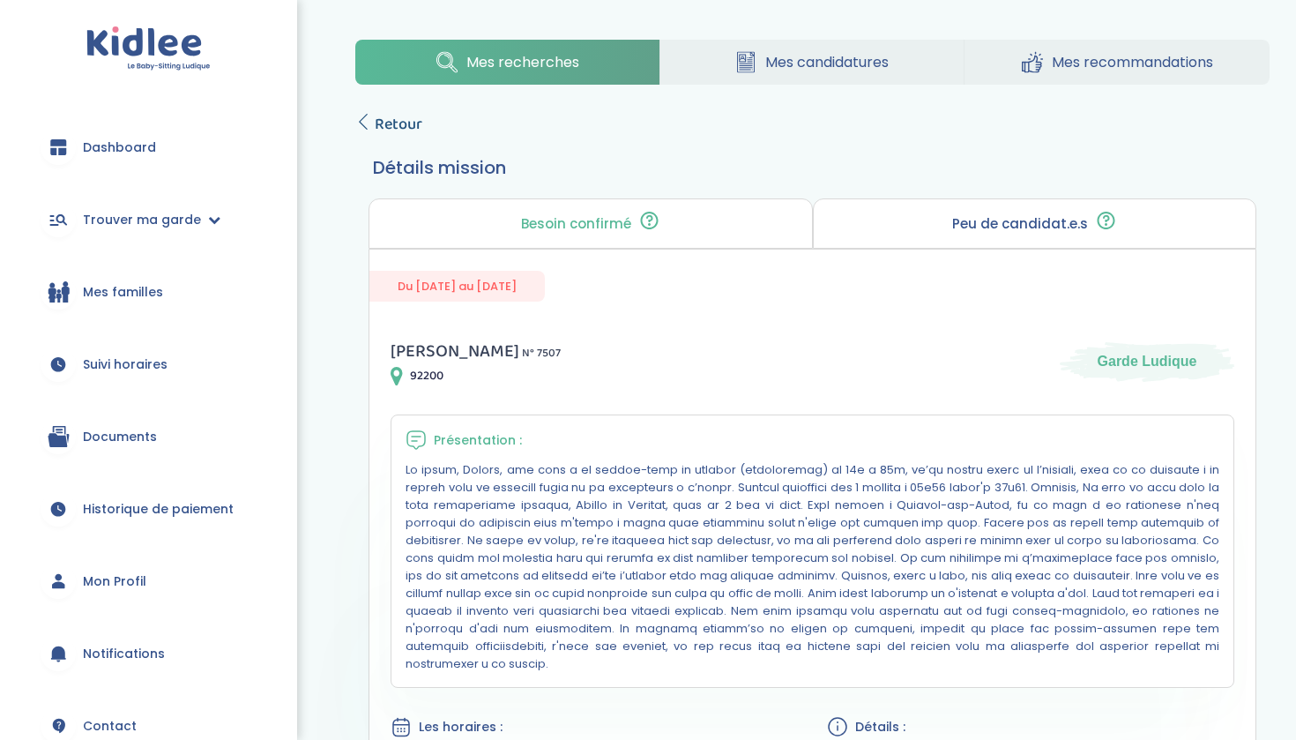
click at [391, 133] on span "Retour" at bounding box center [399, 124] width 48 height 25
click at [402, 123] on span "Retour" at bounding box center [399, 124] width 48 height 25
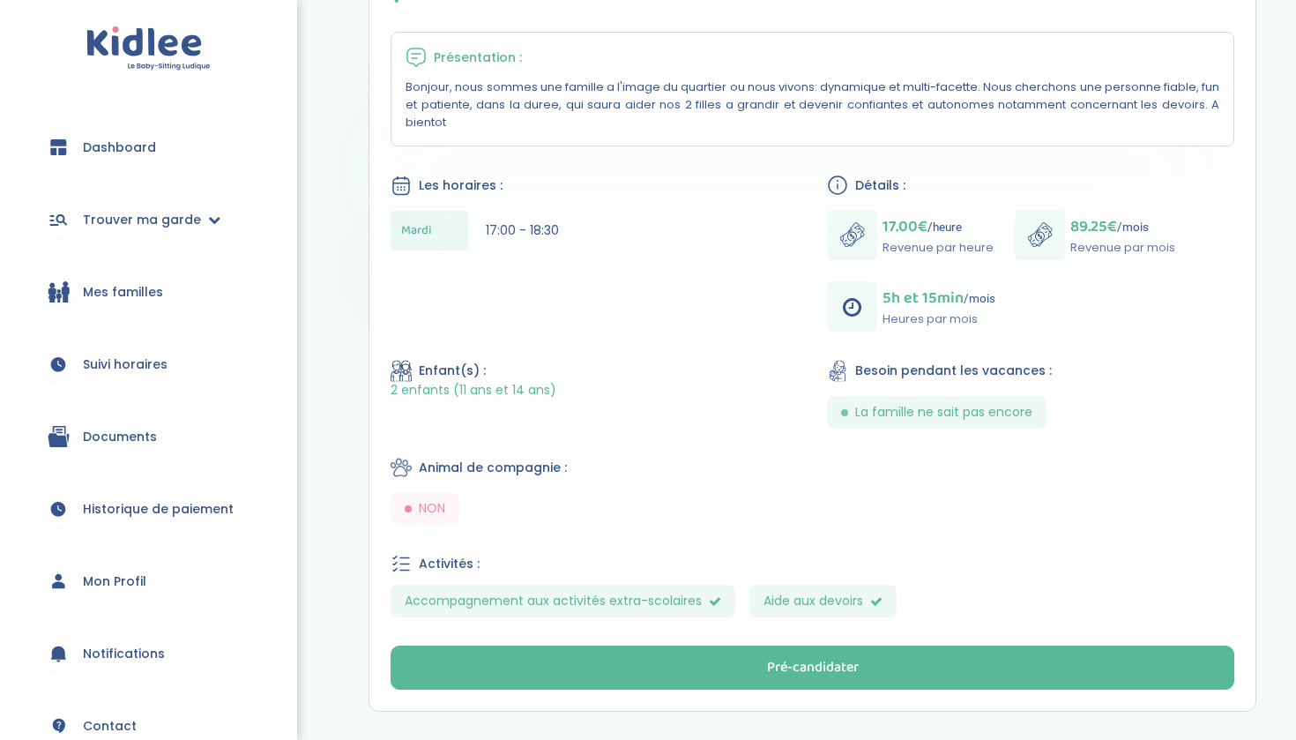
scroll to position [381, 0]
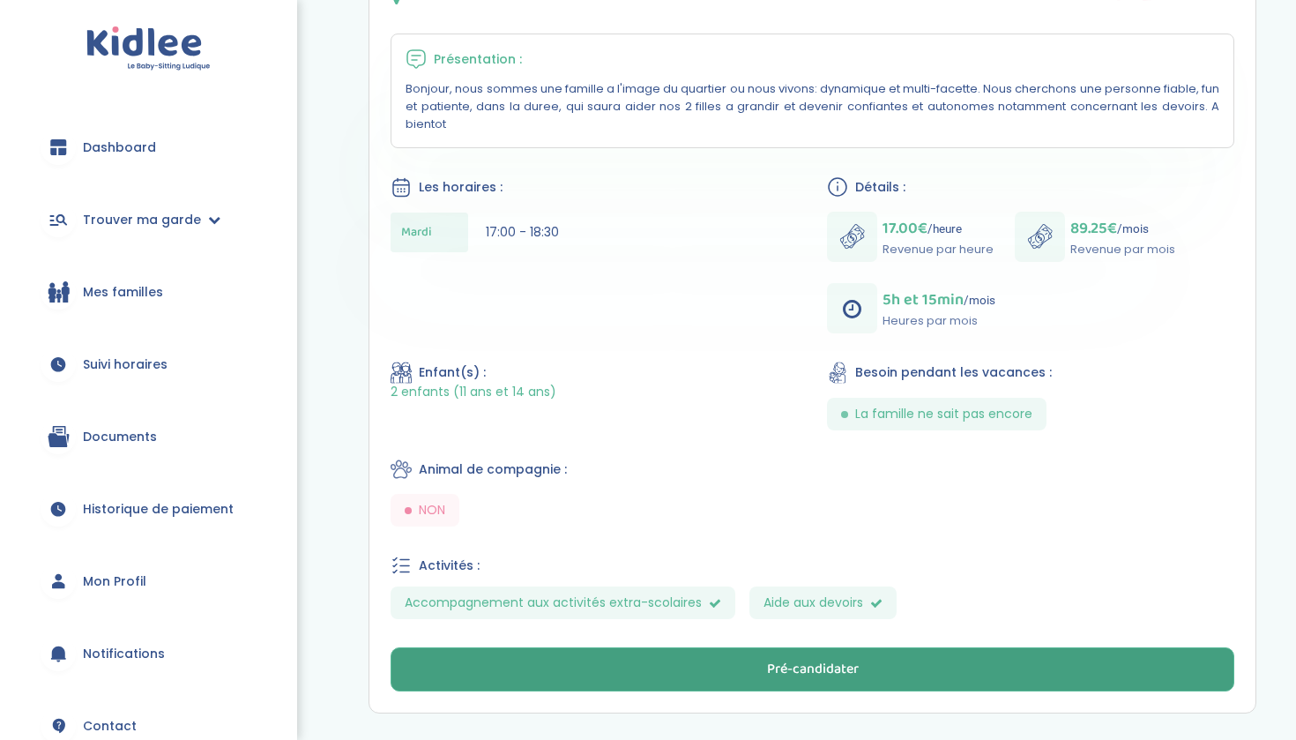
click at [737, 660] on button "Pré-candidater" at bounding box center [813, 669] width 844 height 44
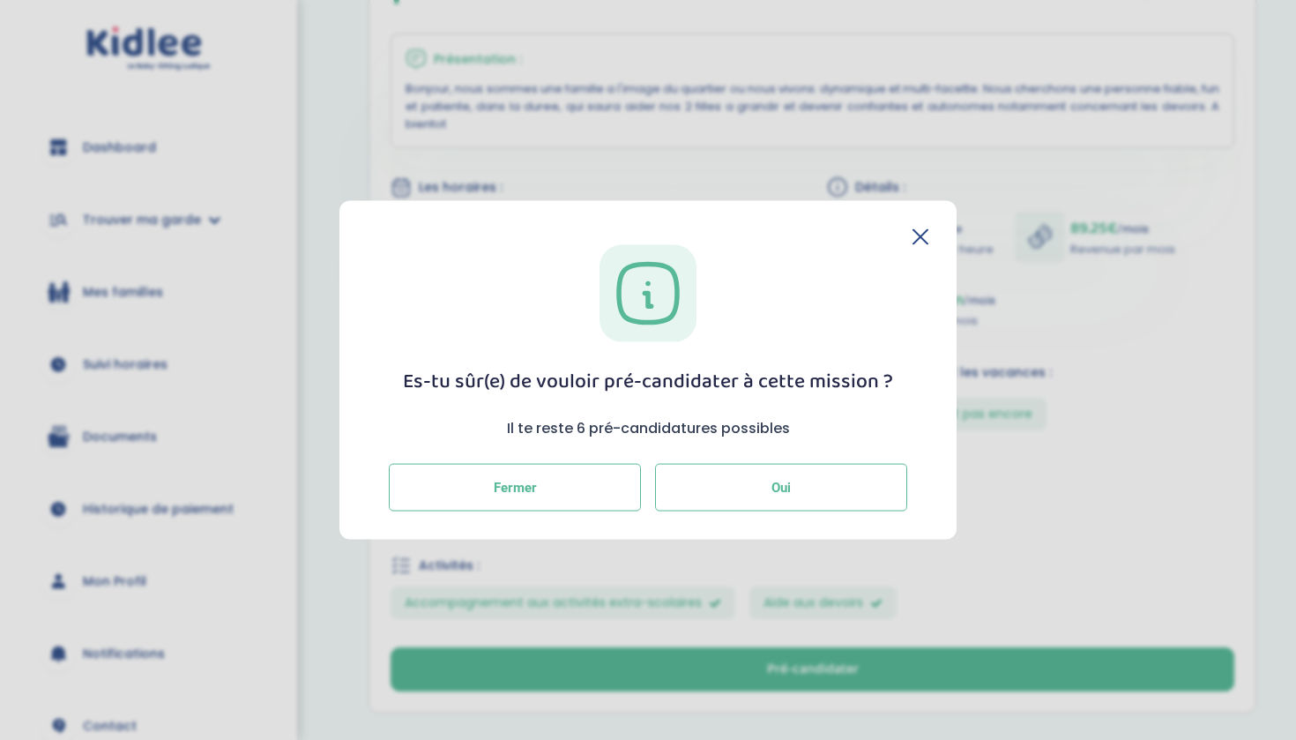
click at [802, 498] on button "Oui" at bounding box center [781, 488] width 252 height 48
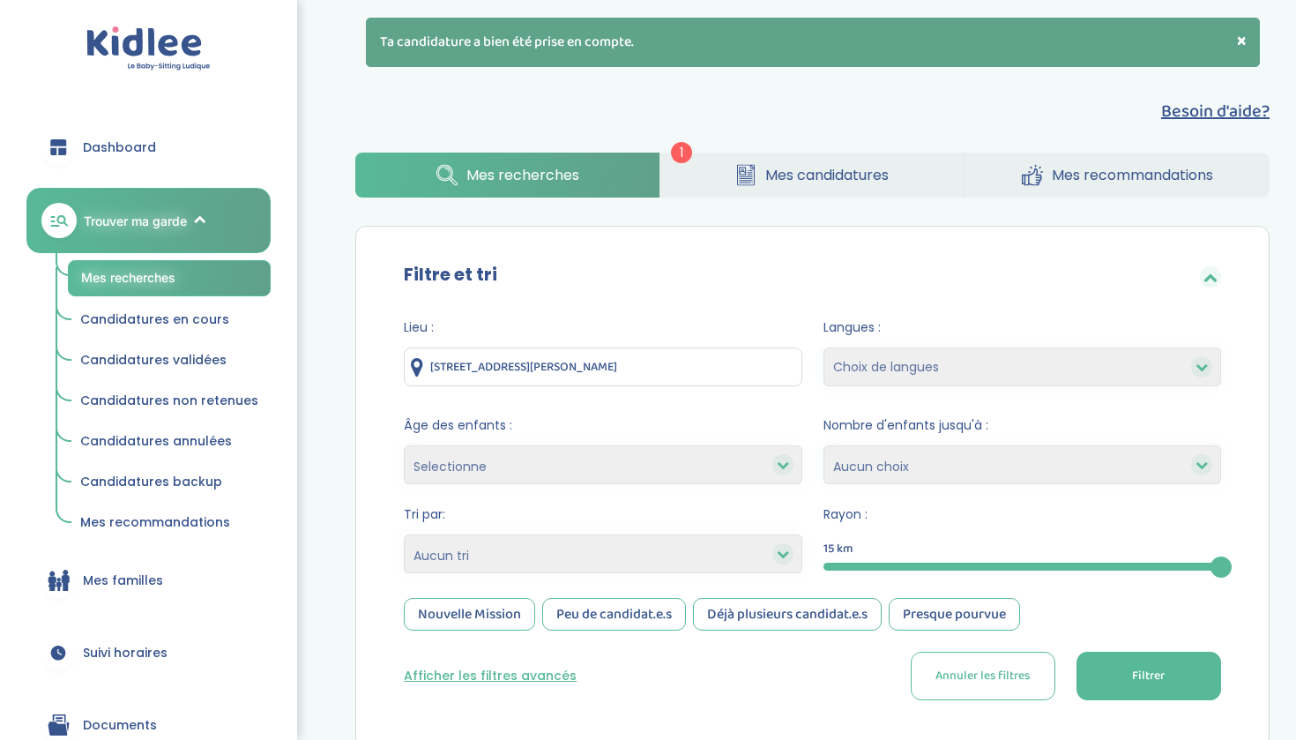
click at [721, 180] on link "Mes candidatures" at bounding box center [812, 175] width 304 height 45
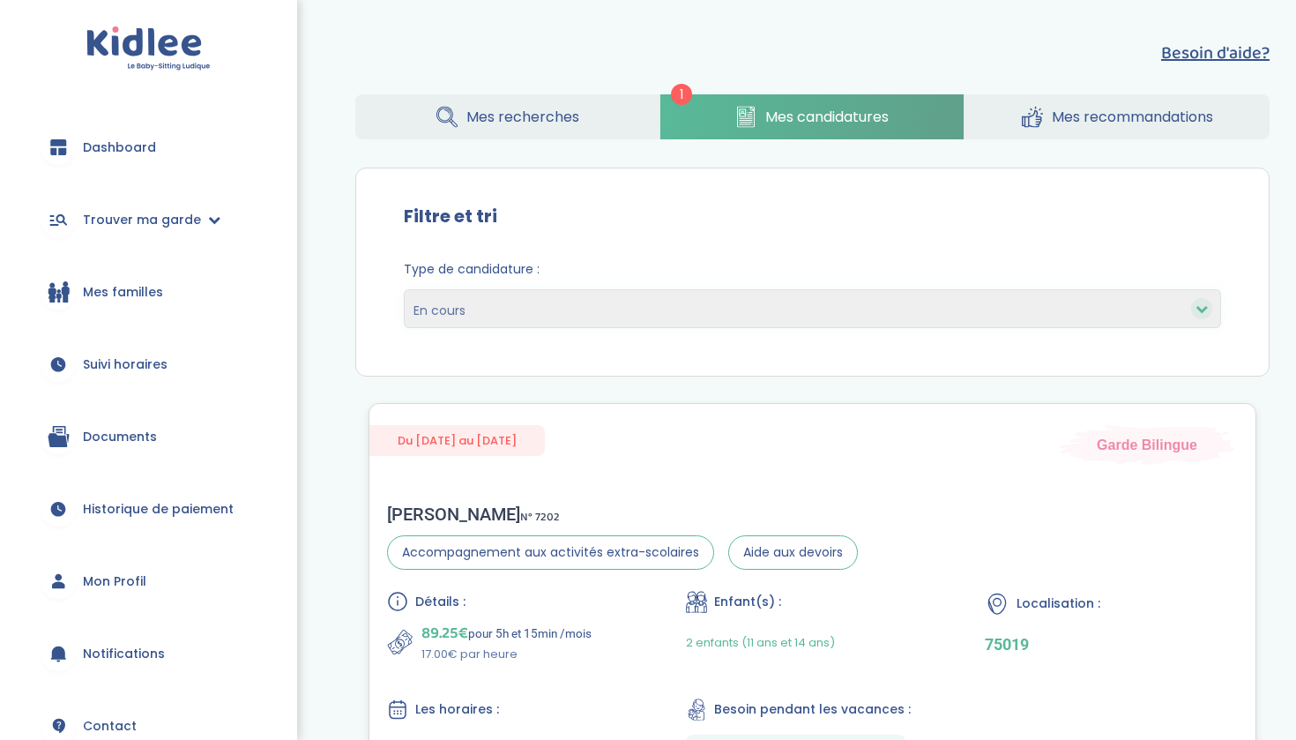
click at [500, 519] on div "Maud C . N° 7202" at bounding box center [622, 513] width 471 height 21
click at [435, 153] on div "Besoin d'aide? 1 Mes recherches Mes candidatures Mes recommandations Besoin d'a…" at bounding box center [812, 221] width 967 height 390
click at [440, 143] on div "Besoin d'aide? 1 Mes recherches Mes candidatures Mes recommandations Besoin d'a…" at bounding box center [812, 221] width 967 height 390
click at [442, 128] on link "Mes recherches" at bounding box center [507, 116] width 304 height 45
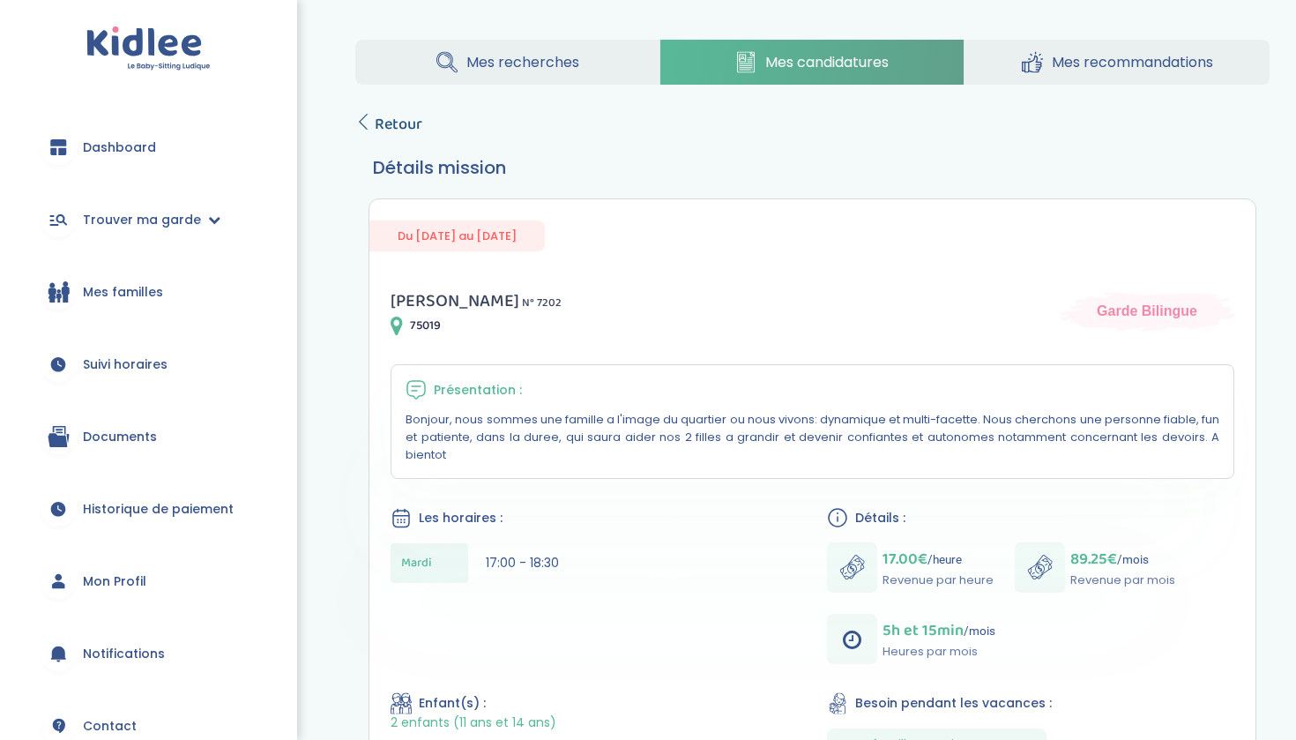
click at [385, 130] on span "Retour" at bounding box center [399, 124] width 48 height 25
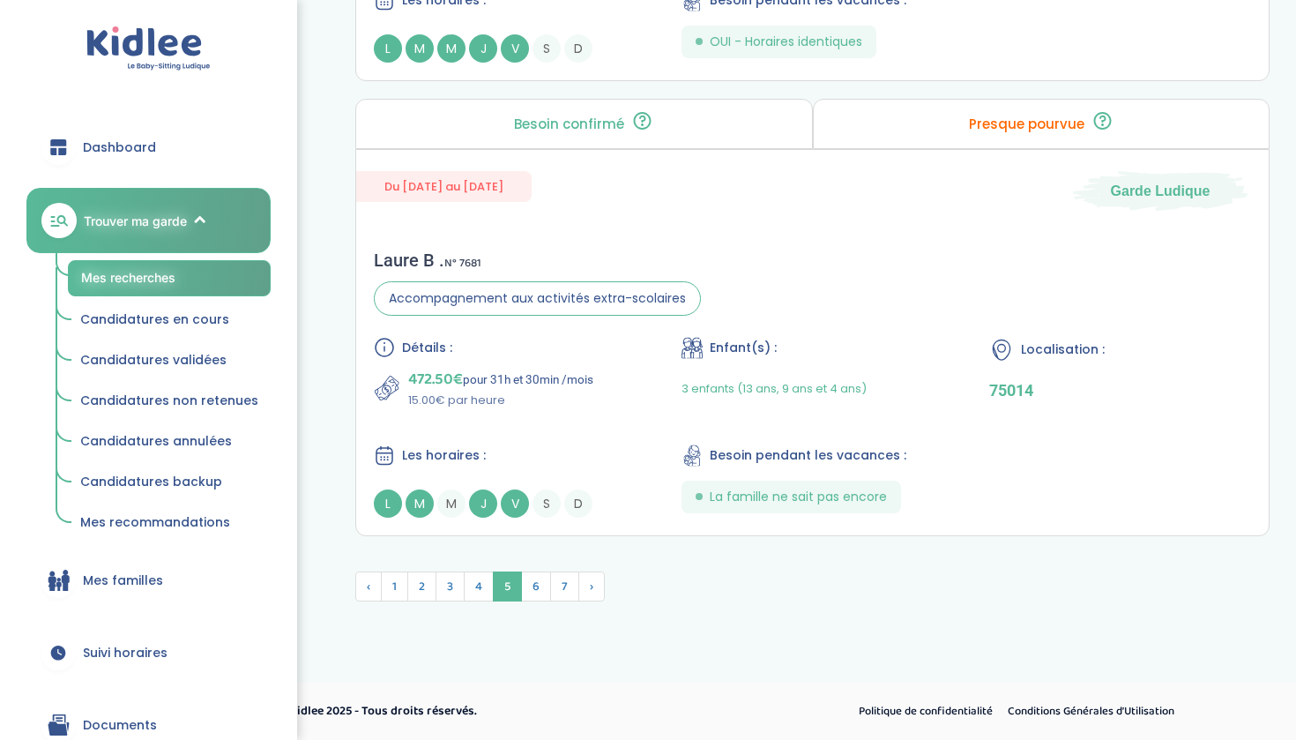
scroll to position [4787, 0]
click at [535, 590] on span "6" at bounding box center [536, 586] width 30 height 30
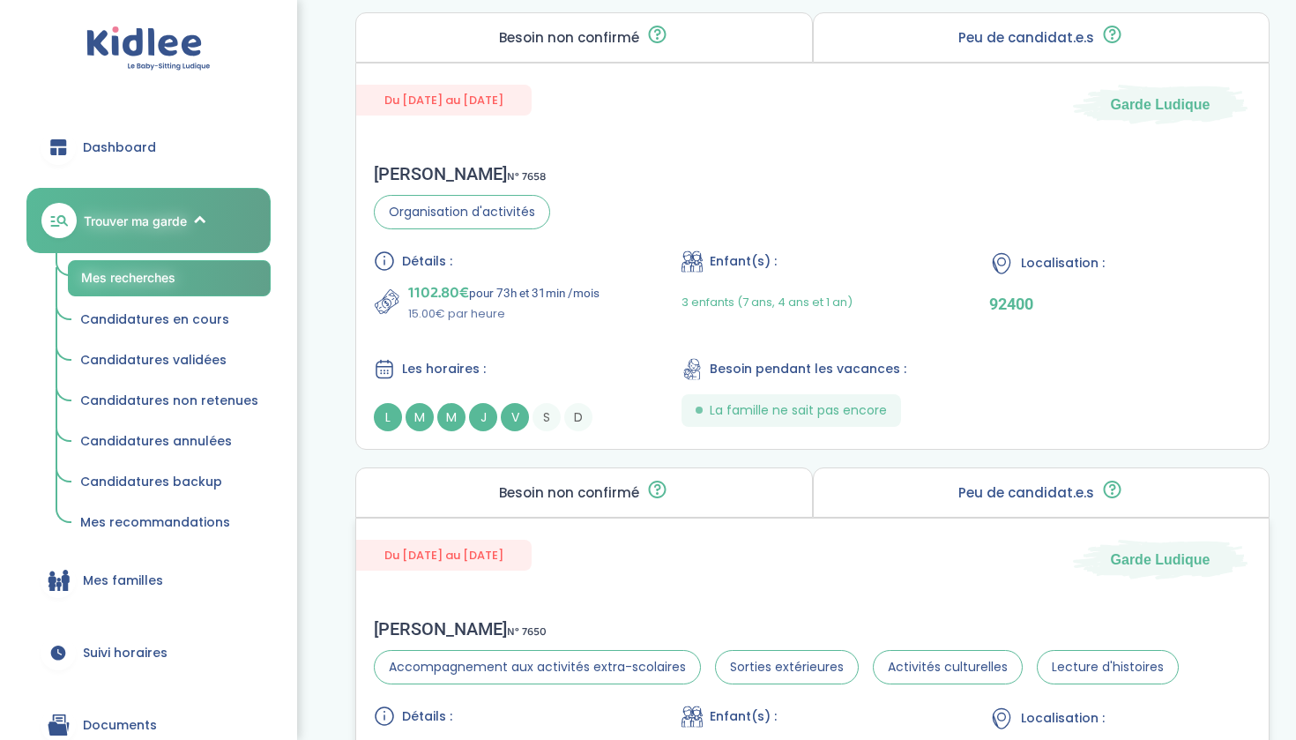
scroll to position [2939, 0]
